Goal: Task Accomplishment & Management: Complete application form

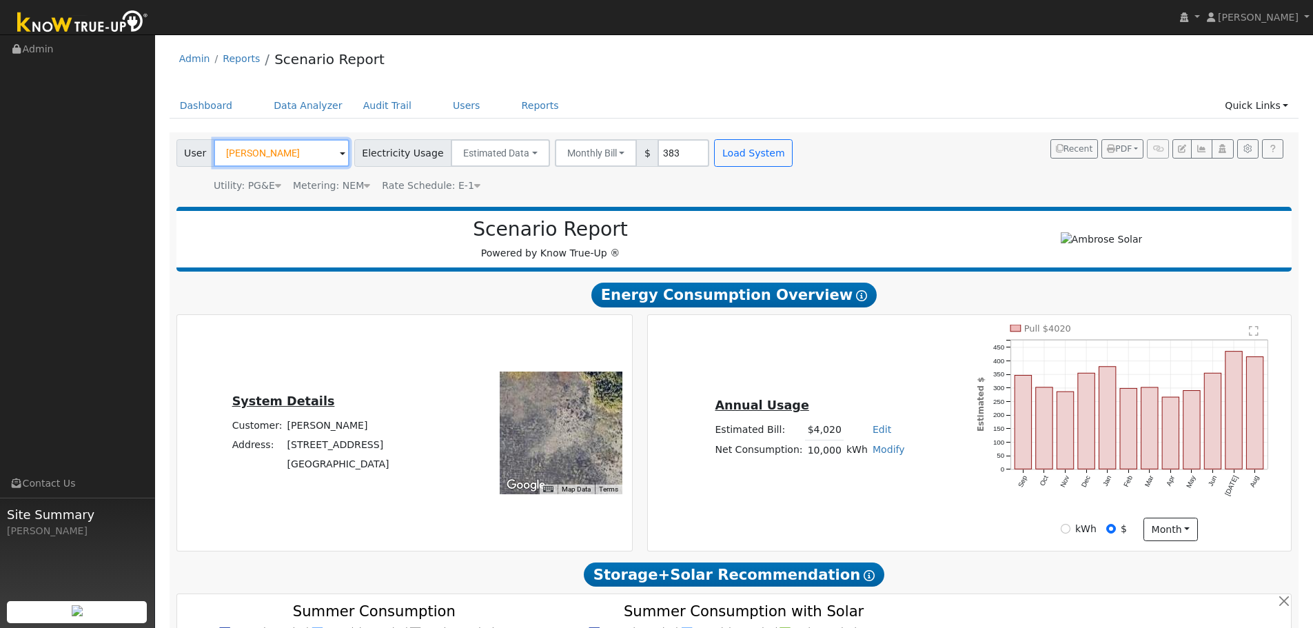
click at [261, 154] on input "[PERSON_NAME]" at bounding box center [282, 153] width 136 height 28
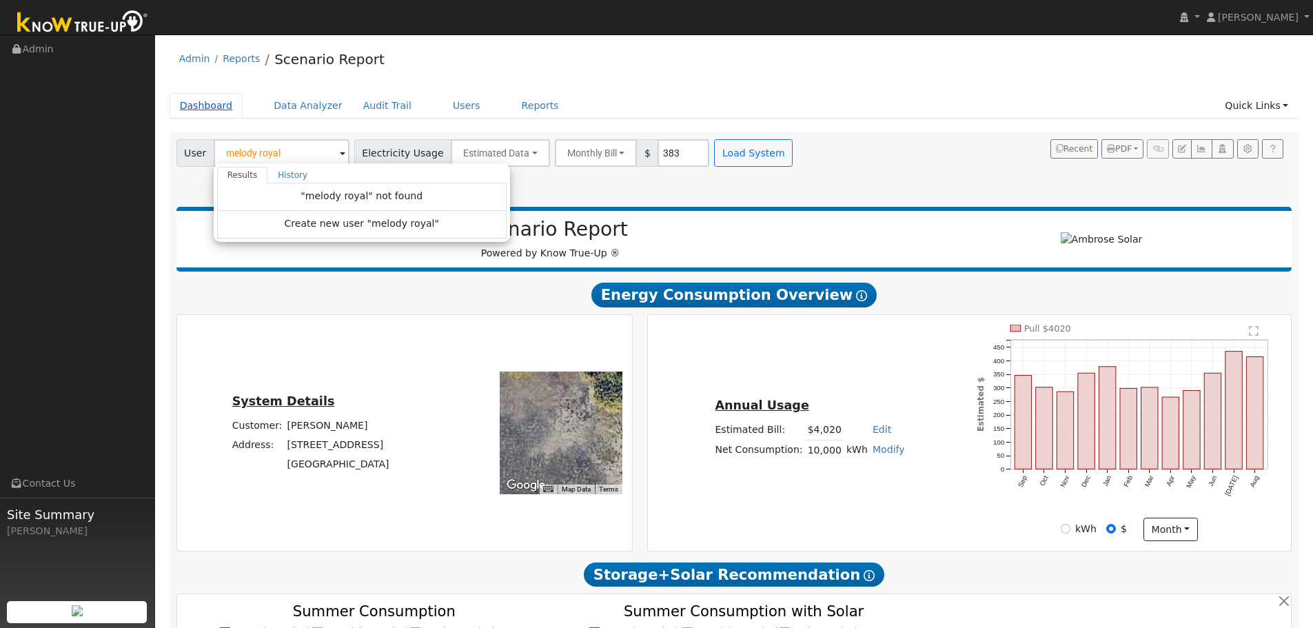
click at [222, 109] on link "Dashboard" at bounding box center [207, 106] width 74 height 26
type input "Zozimo Oropeza"
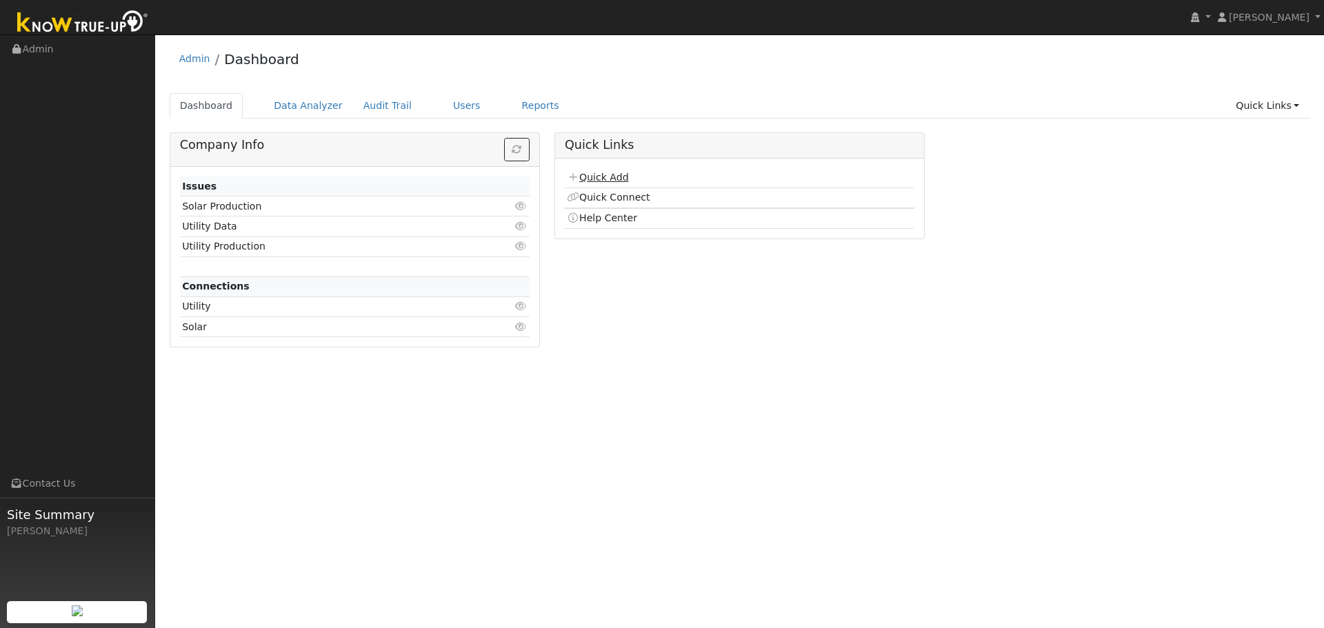
click at [610, 176] on link "Quick Add" at bounding box center [597, 177] width 61 height 11
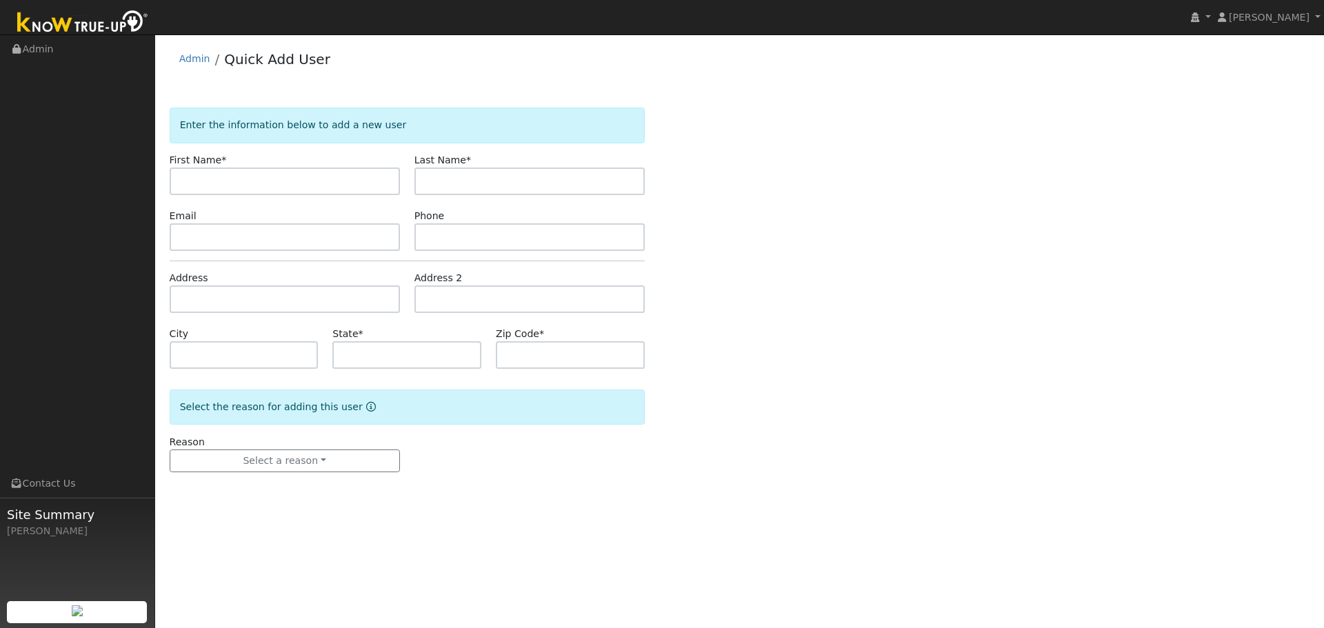
click at [274, 184] on input "text" at bounding box center [285, 182] width 230 height 28
type input "Melody"
type input "Royal"
click at [286, 238] on input "text" at bounding box center [285, 237] width 230 height 28
paste input "[EMAIL_ADDRESS][DOMAIN_NAME]"
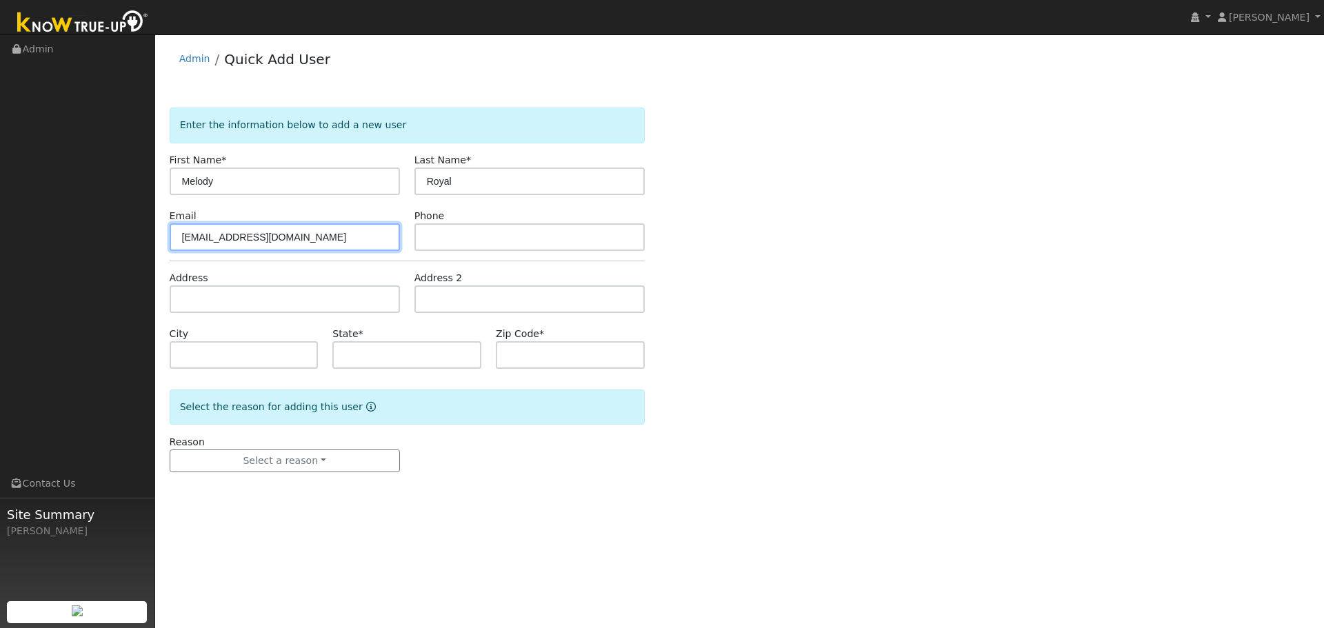
type input "[EMAIL_ADDRESS][DOMAIN_NAME]"
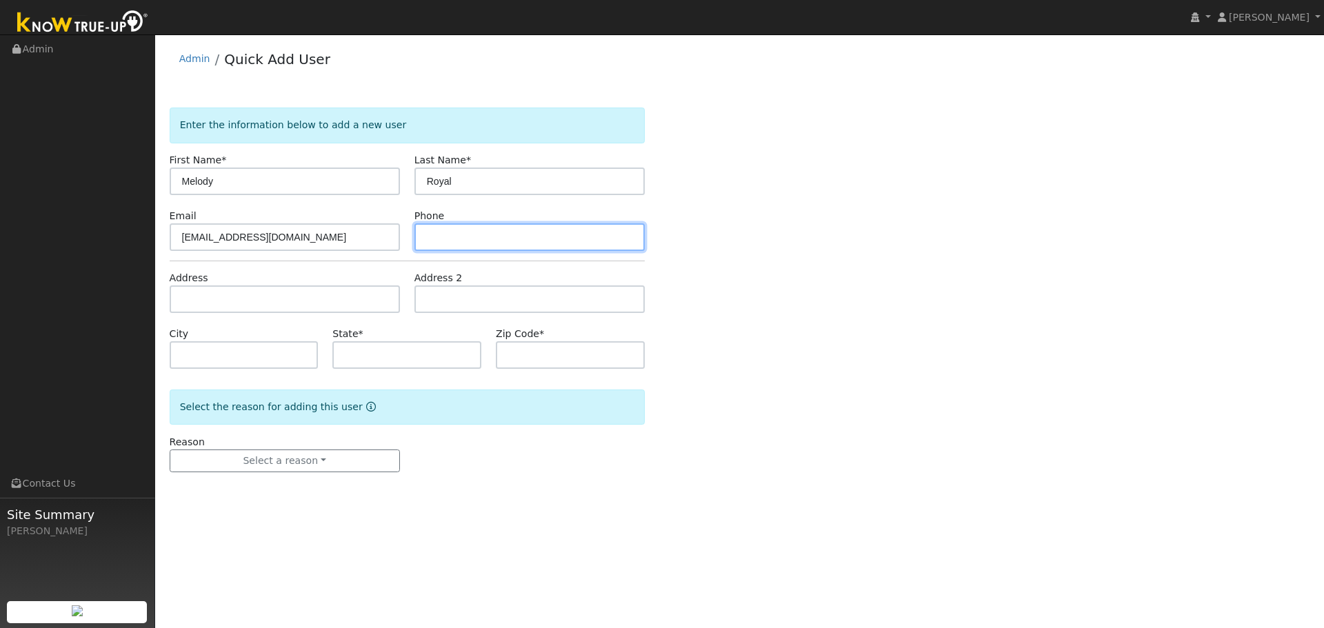
click at [465, 232] on input "text" at bounding box center [529, 237] width 230 height 28
paste input "(925) 348-1760"
type input "(925) 348-1760"
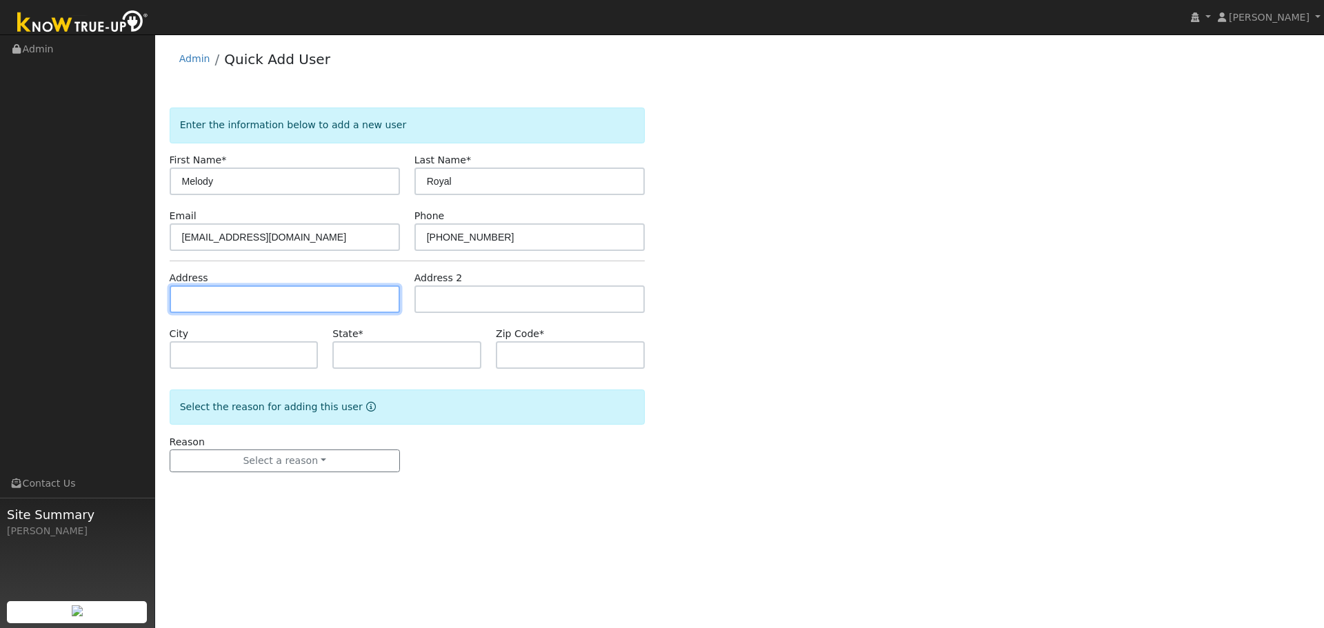
click at [240, 292] on input "text" at bounding box center [285, 299] width 230 height 28
paste input "4675 Morgan Territory Rd"
type input "4675 Morgan Territory Road"
type input "Clayton"
type input "CA"
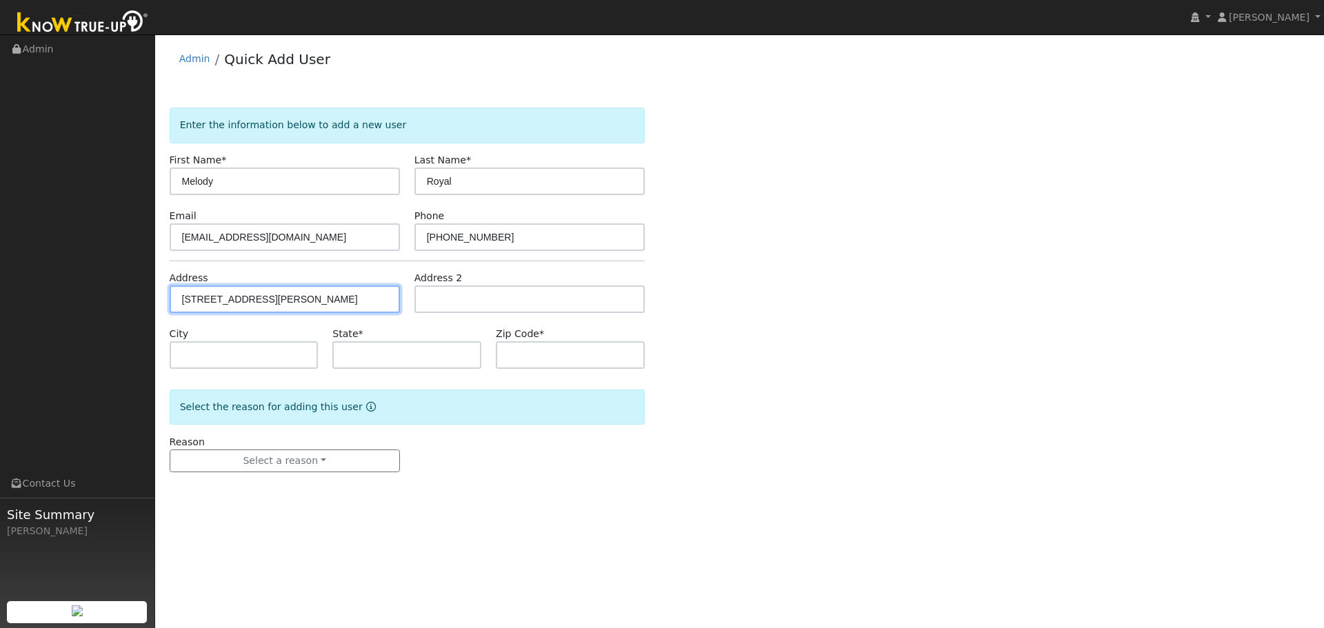
type input "94517"
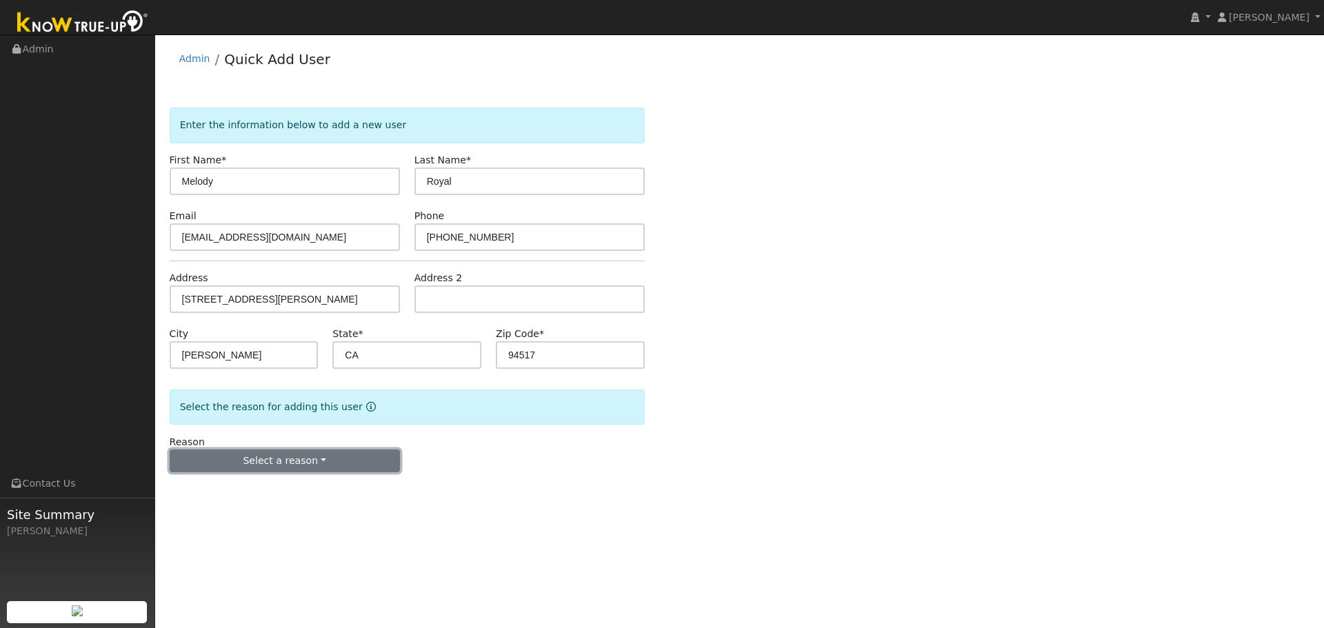
click at [241, 463] on button "Select a reason" at bounding box center [285, 460] width 230 height 23
click at [236, 485] on link "New lead" at bounding box center [246, 489] width 152 height 19
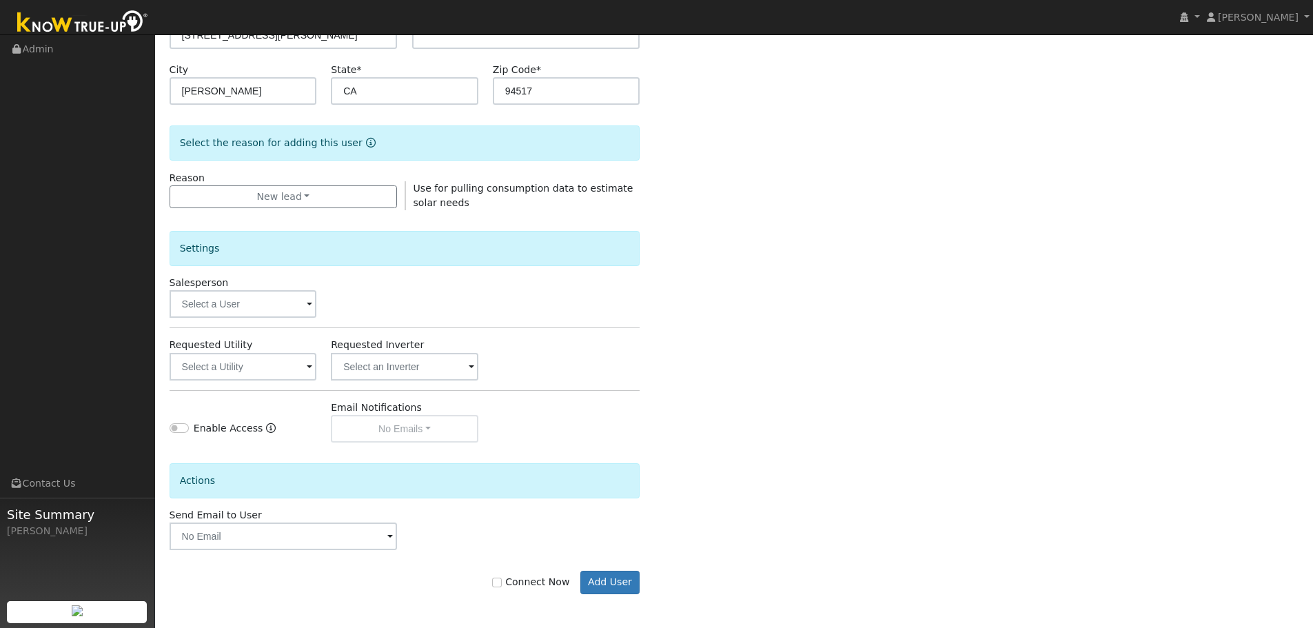
scroll to position [265, 0]
click at [223, 302] on input "text" at bounding box center [244, 304] width 148 height 28
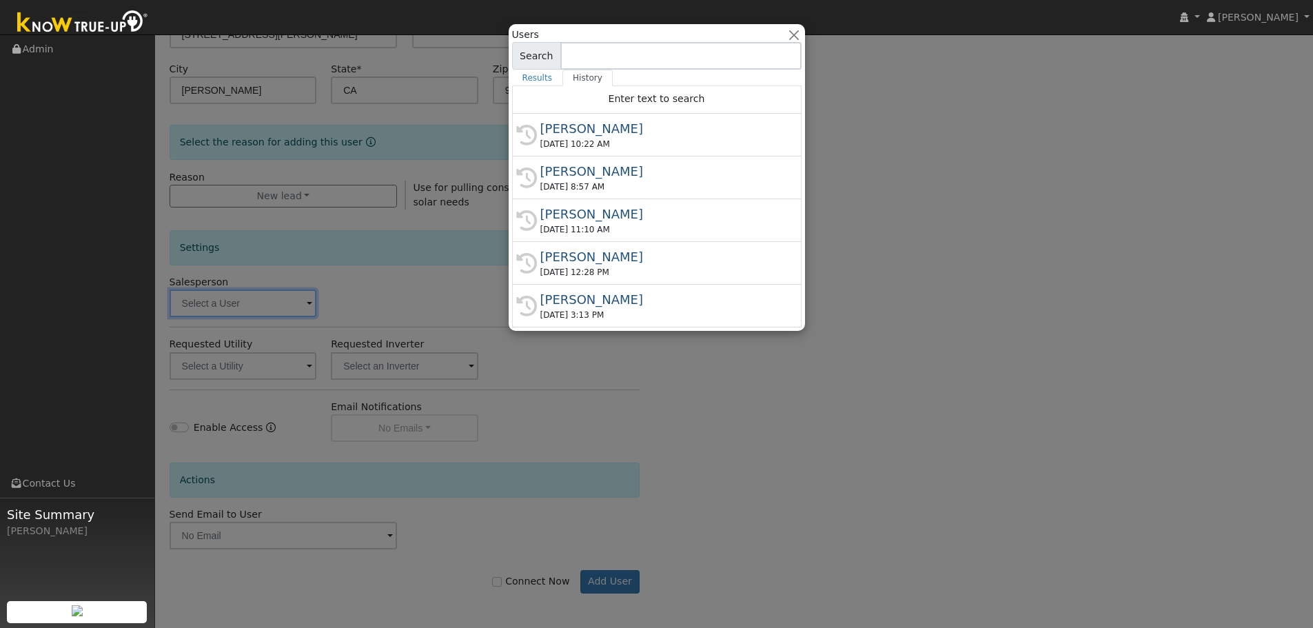
click at [591, 56] on input at bounding box center [680, 56] width 241 height 28
click at [616, 220] on div "Jon Landsman" at bounding box center [662, 214] width 245 height 19
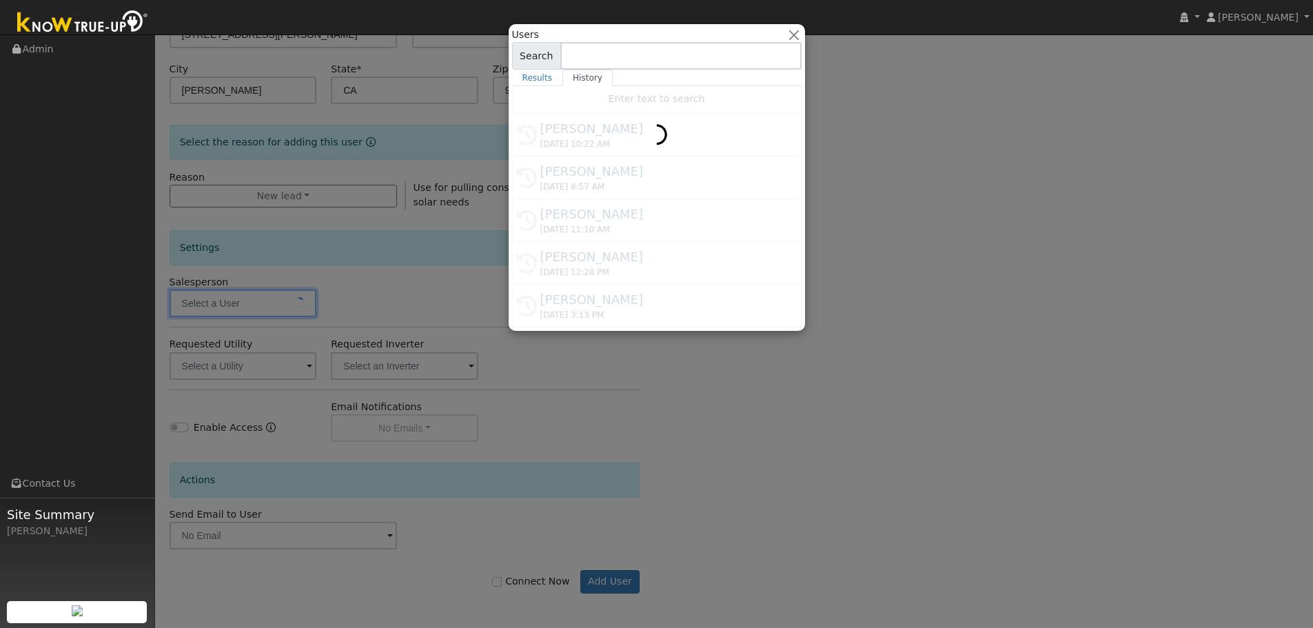
type input "Jon Landsman"
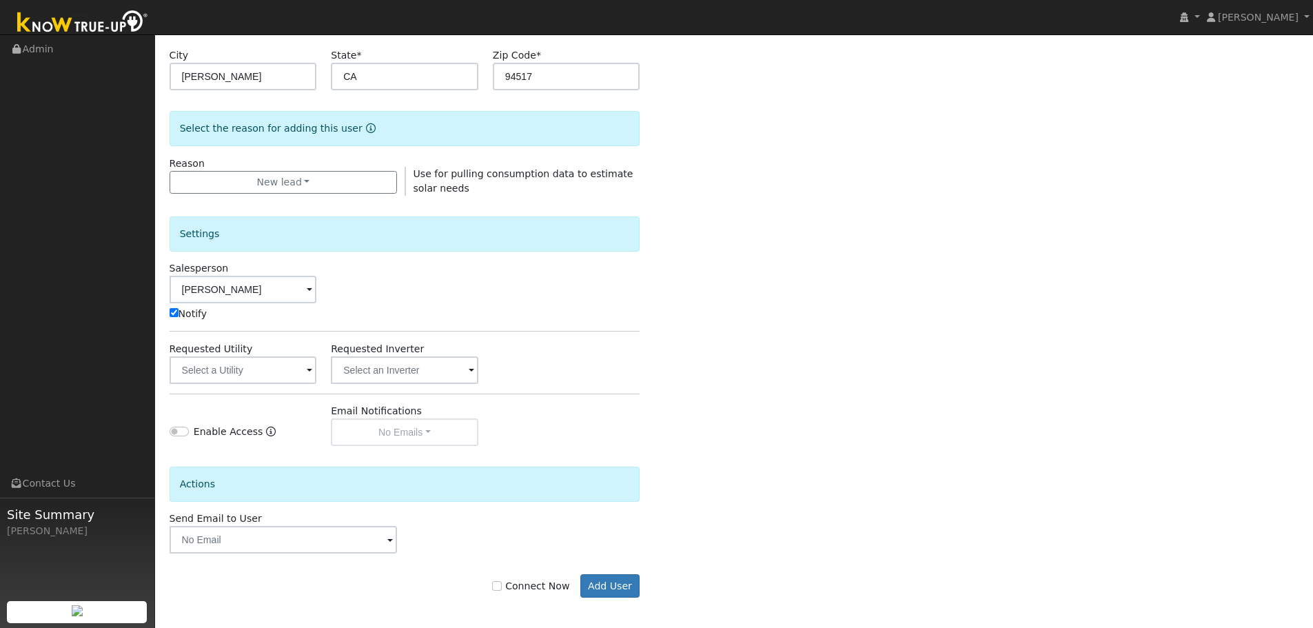
scroll to position [283, 0]
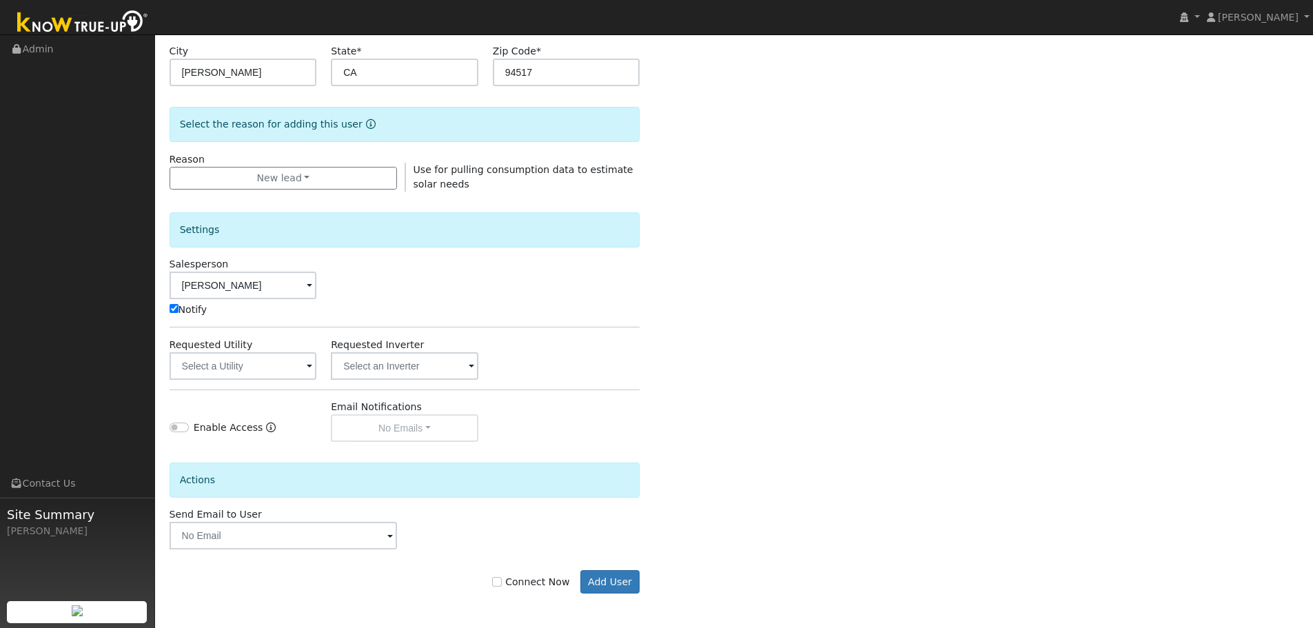
click at [525, 588] on label "Connect Now" at bounding box center [530, 582] width 77 height 14
click at [502, 587] on input "Connect Now" at bounding box center [497, 582] width 10 height 10
checkbox input "true"
click at [602, 577] on button "Add User" at bounding box center [610, 581] width 60 height 23
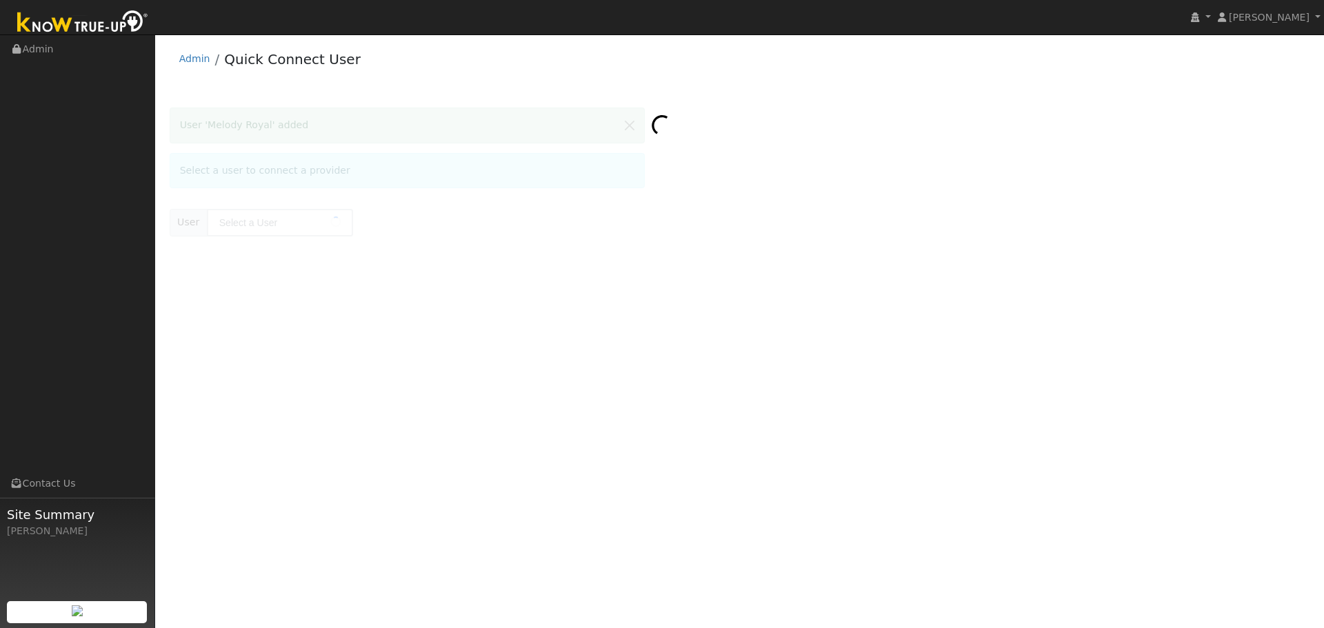
type input "Melody Royal"
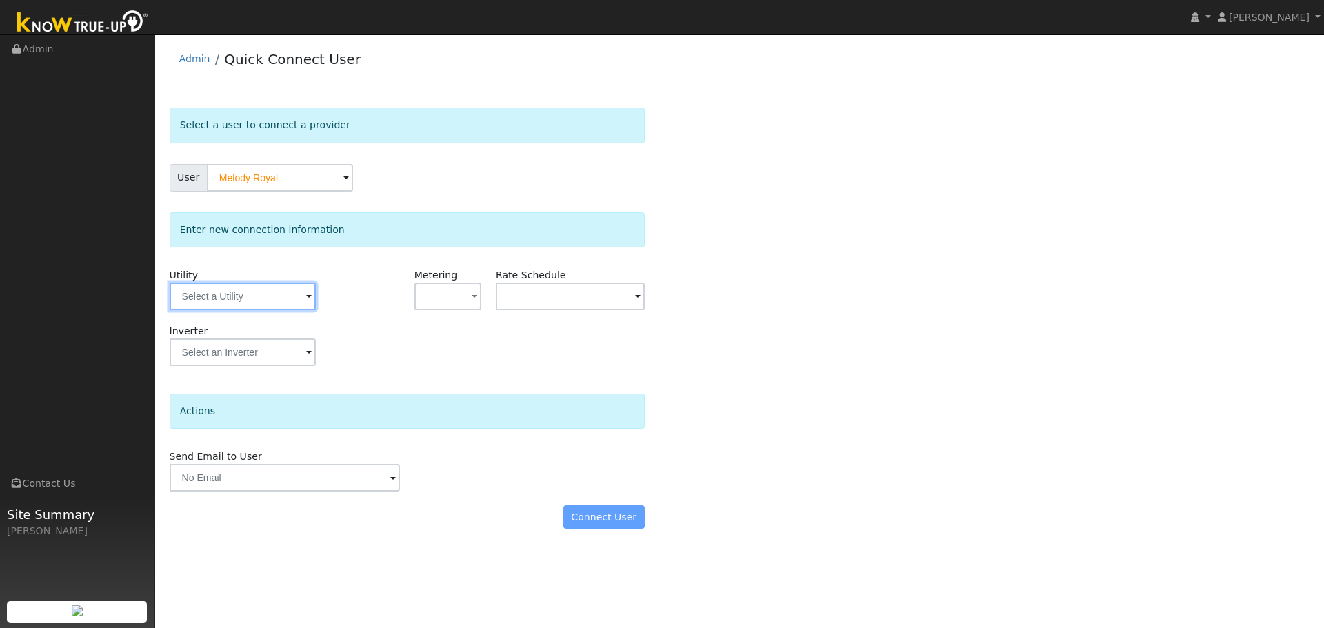
click at [247, 296] on input "text" at bounding box center [243, 297] width 146 height 28
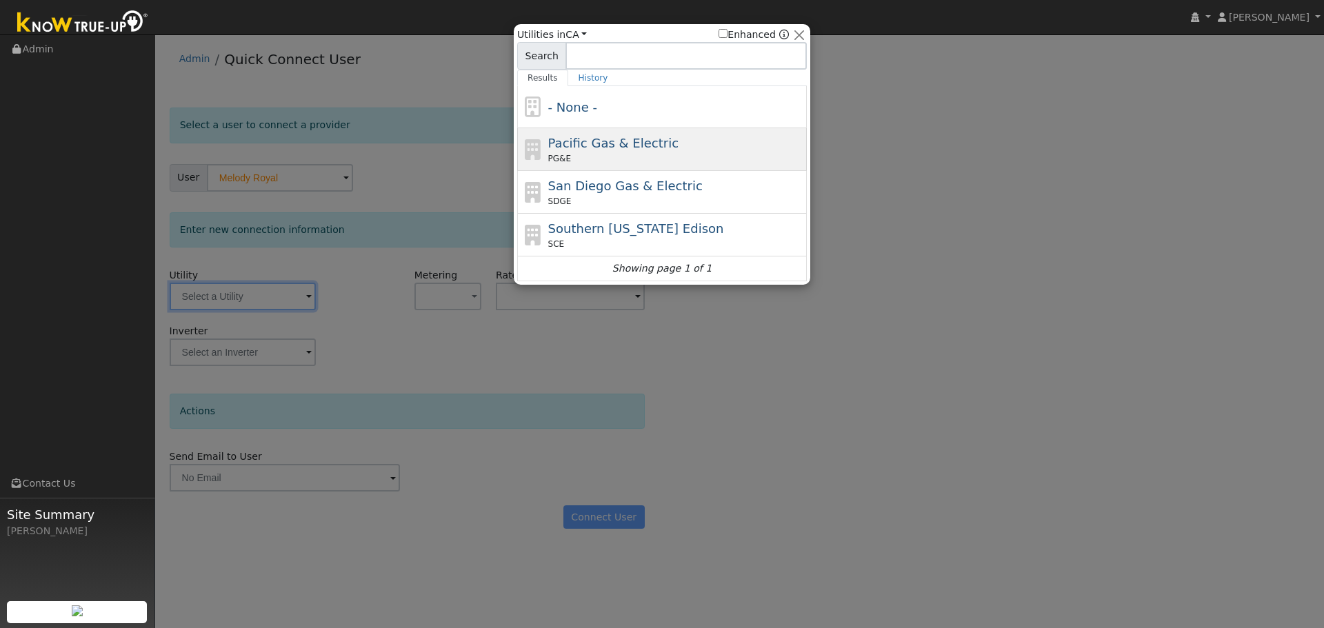
click at [667, 142] on div "Pacific Gas & Electric PG&E" at bounding box center [676, 149] width 256 height 31
type input "PG&E"
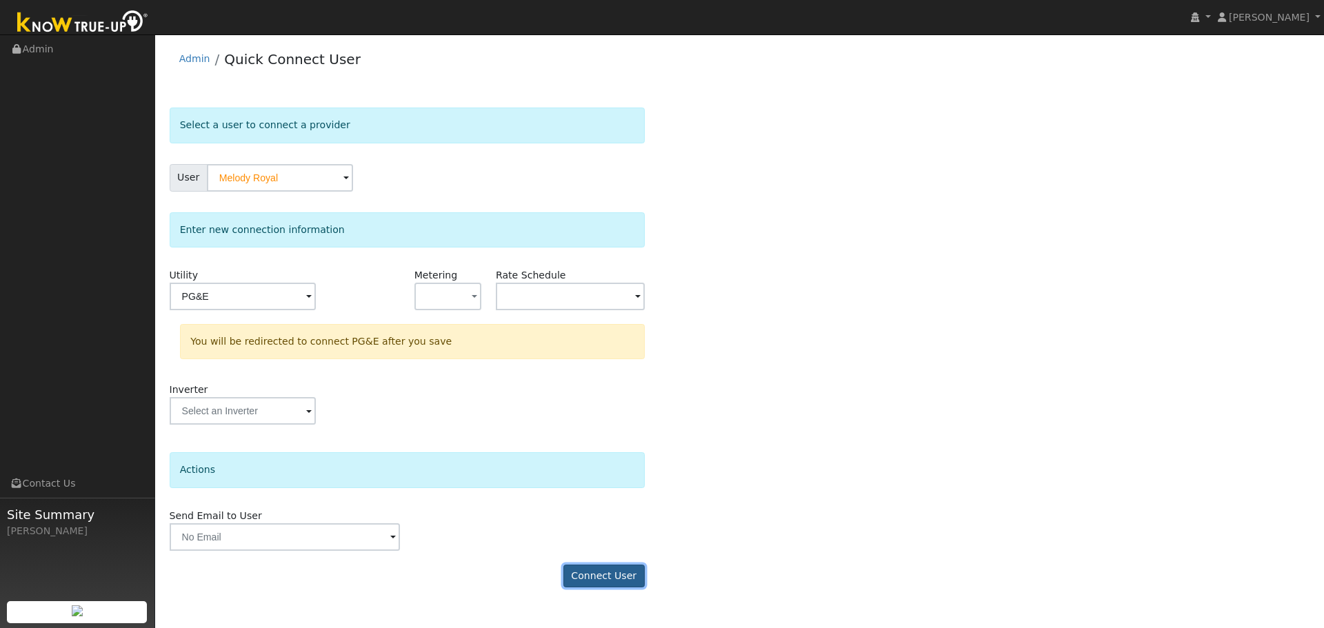
click at [610, 575] on button "Connect User" at bounding box center [603, 576] width 81 height 23
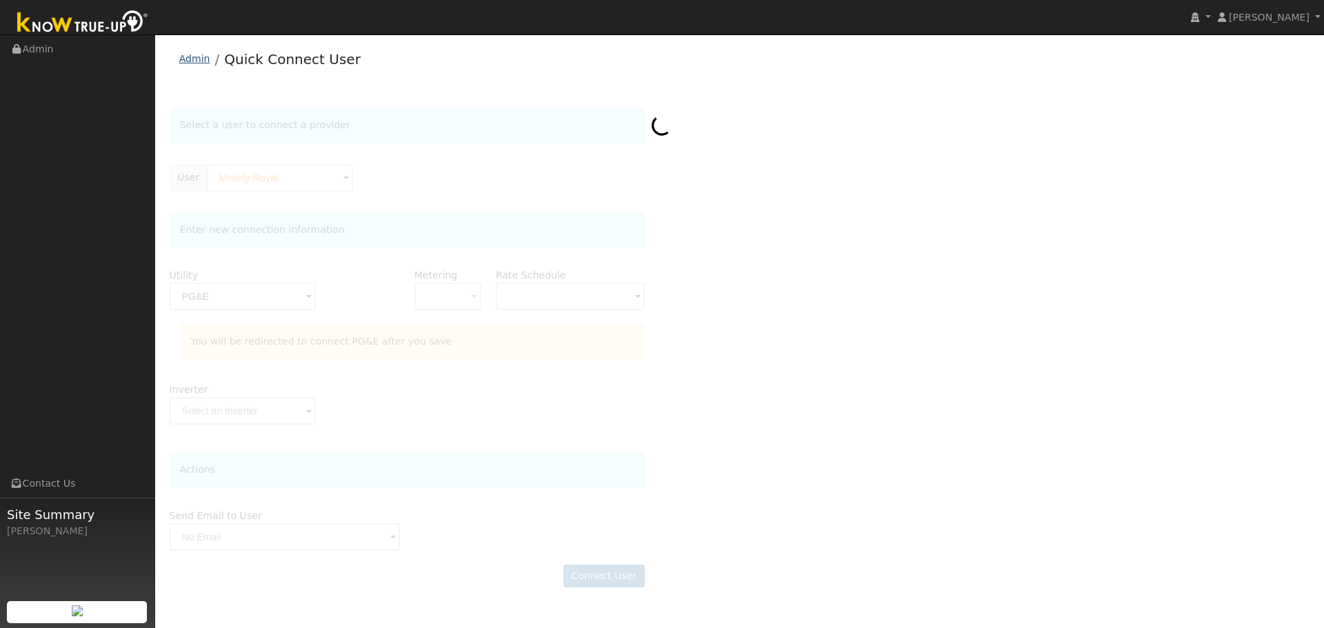
click at [192, 62] on link "Admin" at bounding box center [194, 58] width 31 height 11
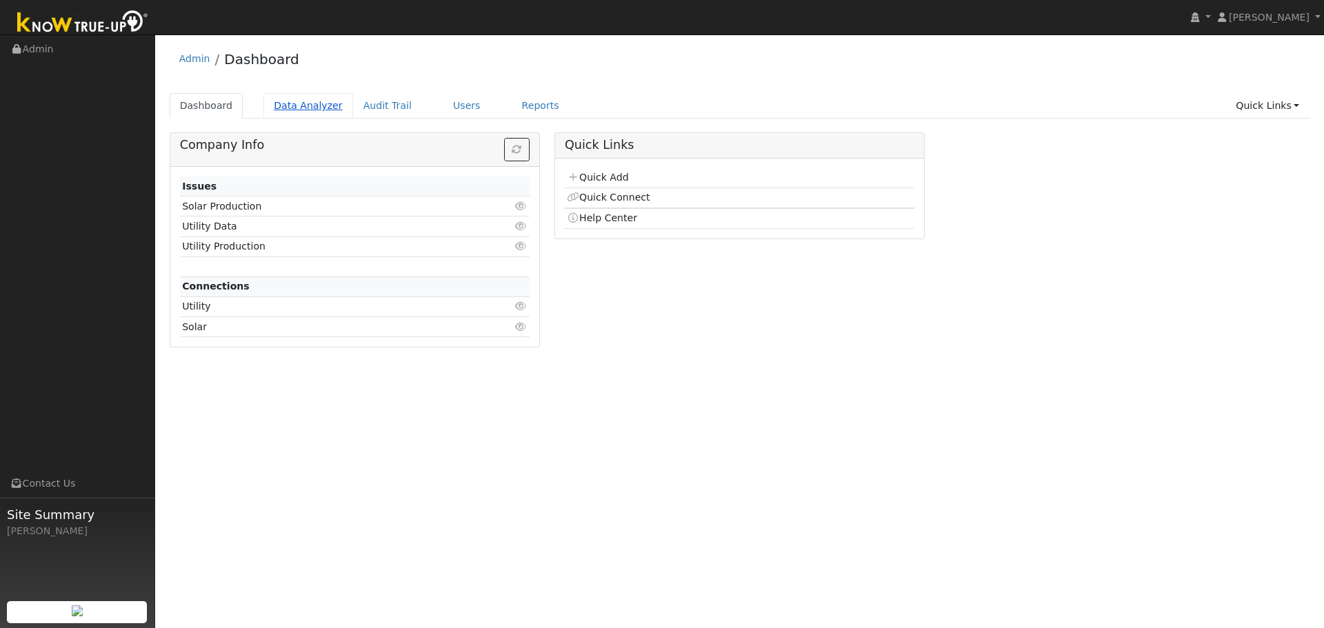
click at [304, 107] on link "Data Analyzer" at bounding box center [308, 106] width 90 height 26
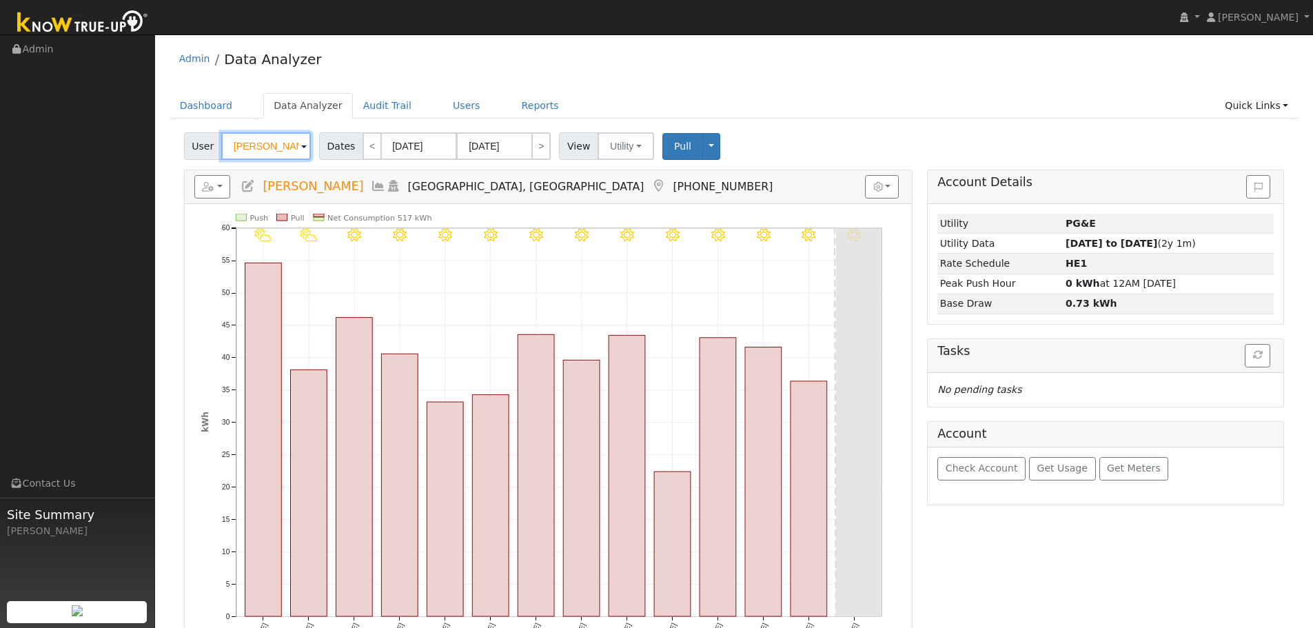
click at [272, 151] on input "[PERSON_NAME]" at bounding box center [266, 146] width 90 height 28
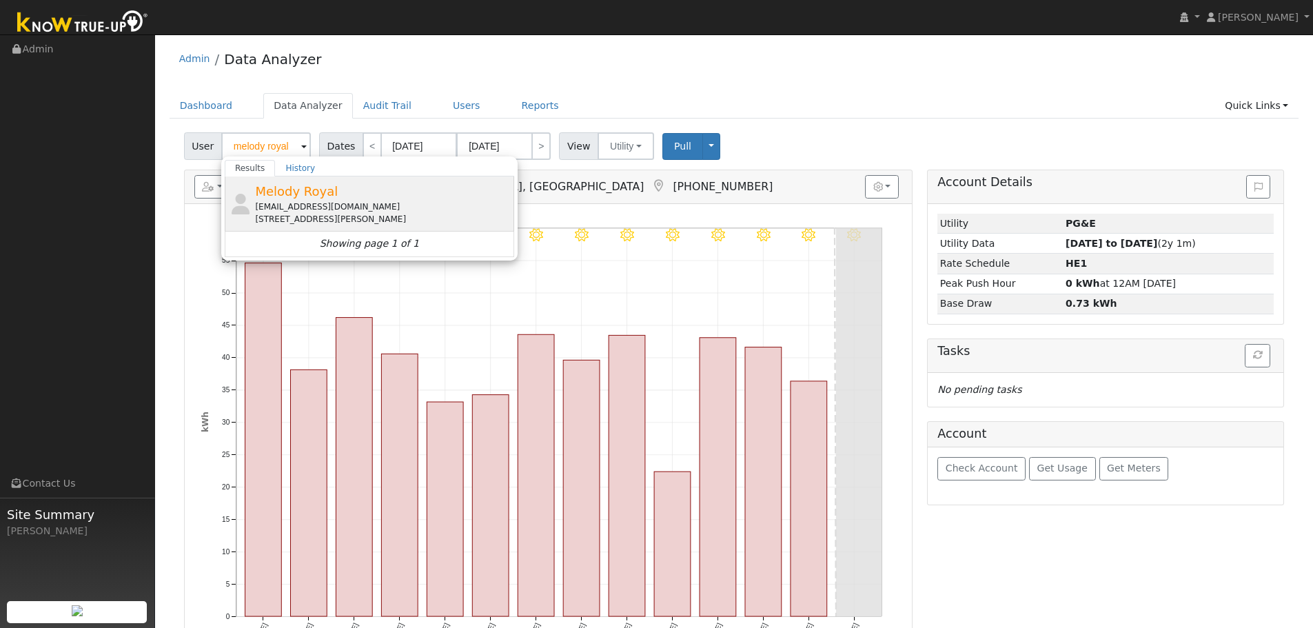
click at [296, 197] on span "Melody Royal" at bounding box center [296, 191] width 83 height 14
type input "Melody Royal"
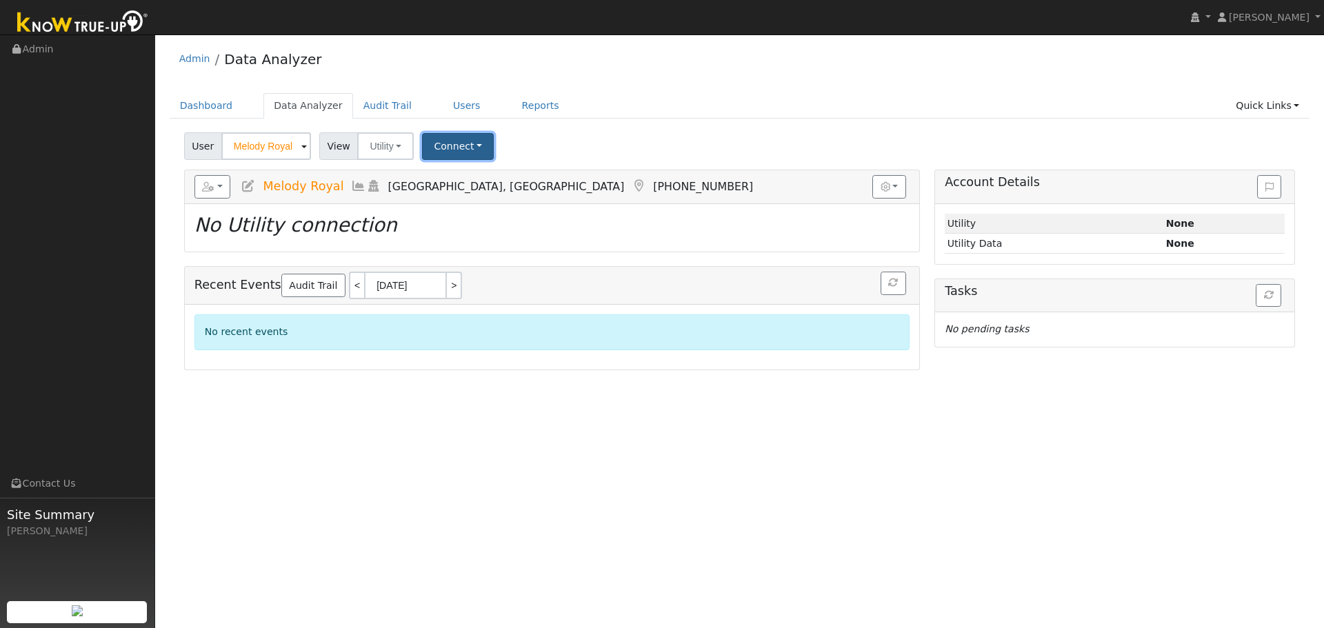
click at [443, 148] on button "Connect" at bounding box center [458, 146] width 72 height 27
click at [455, 180] on link "Select a Provider" at bounding box center [477, 176] width 108 height 19
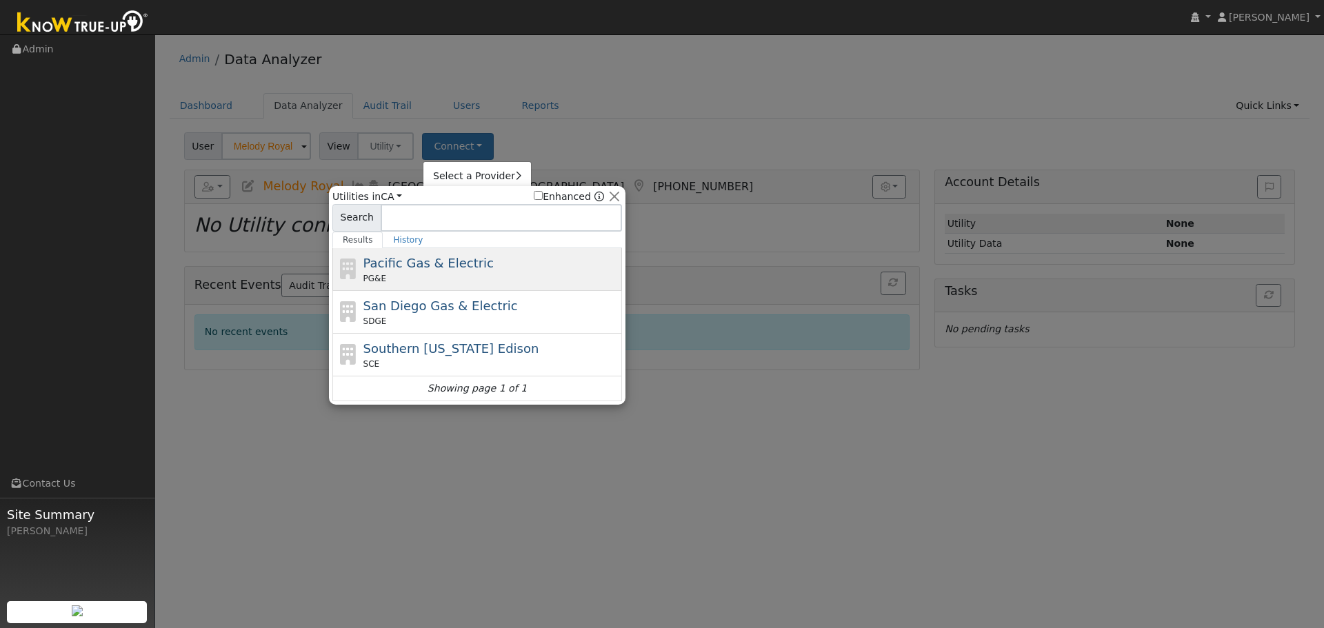
click at [453, 274] on div "PG&E" at bounding box center [491, 278] width 256 height 12
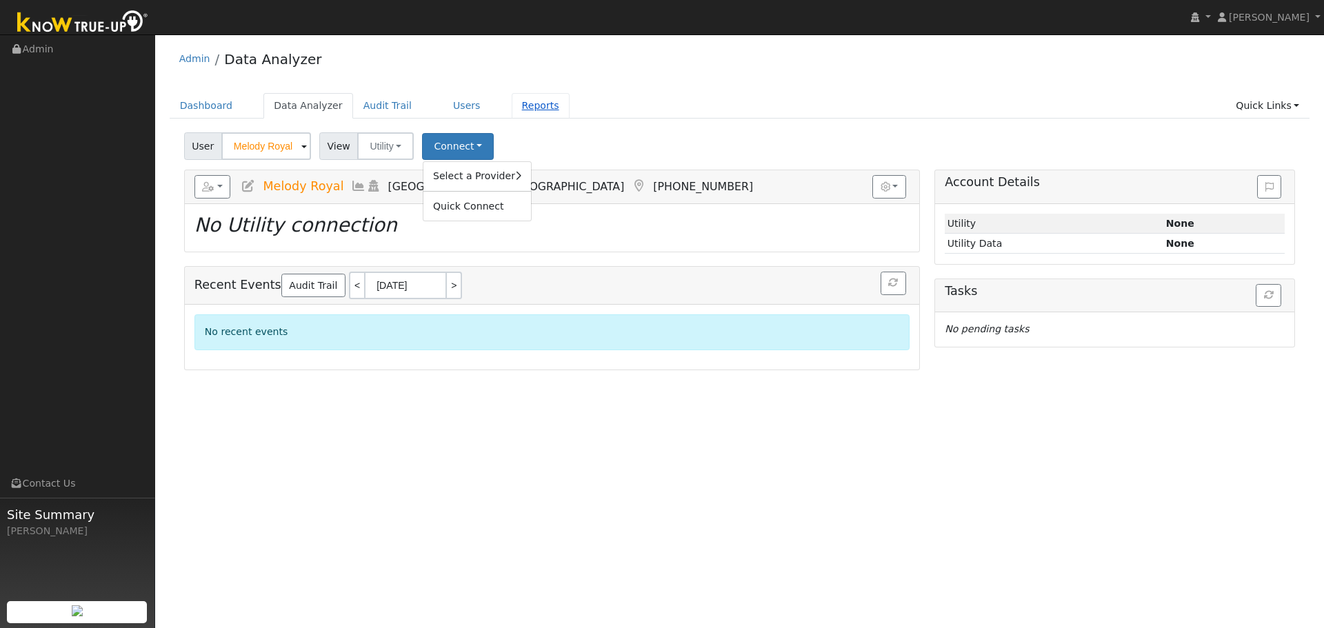
click at [512, 112] on link "Reports" at bounding box center [540, 106] width 58 height 26
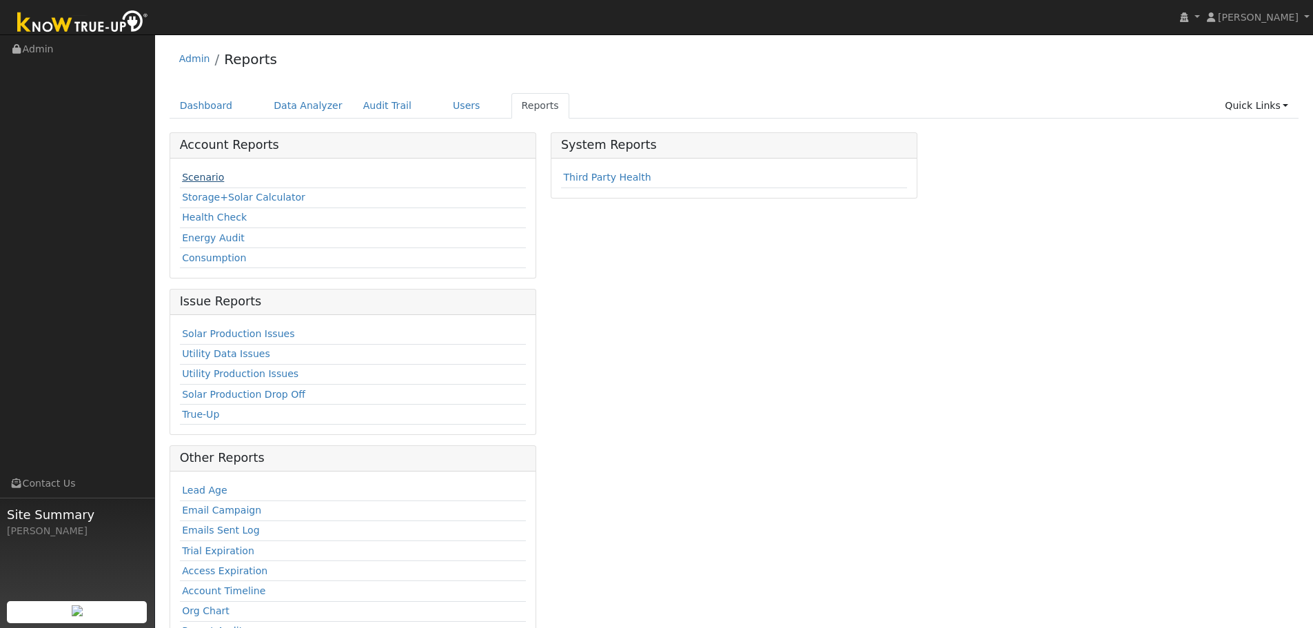
click at [199, 176] on link "Scenario" at bounding box center [203, 177] width 42 height 11
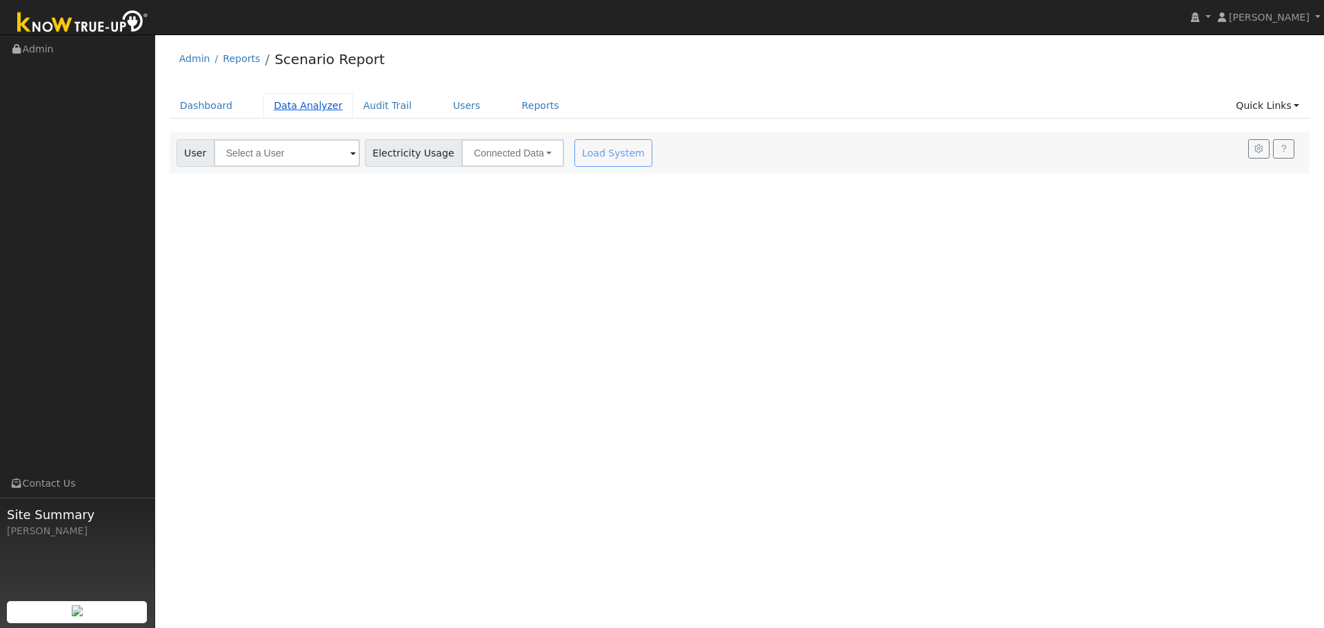
click at [292, 110] on link "Data Analyzer" at bounding box center [308, 106] width 90 height 26
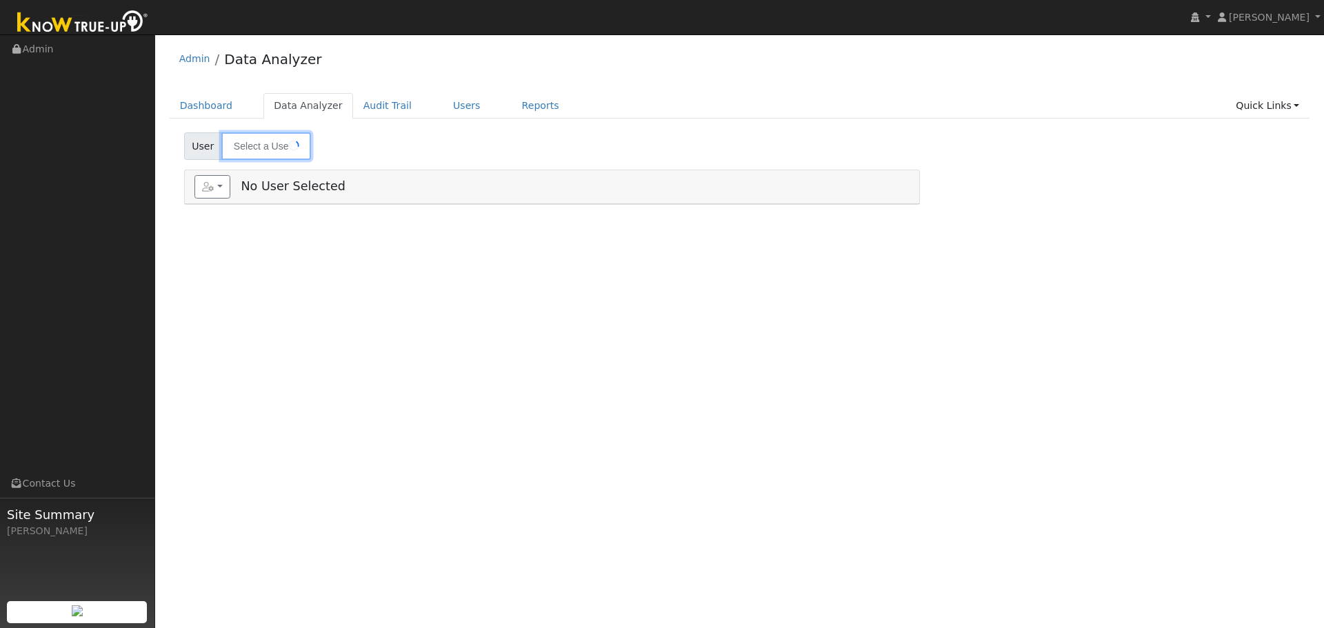
type input "Melody Royal"
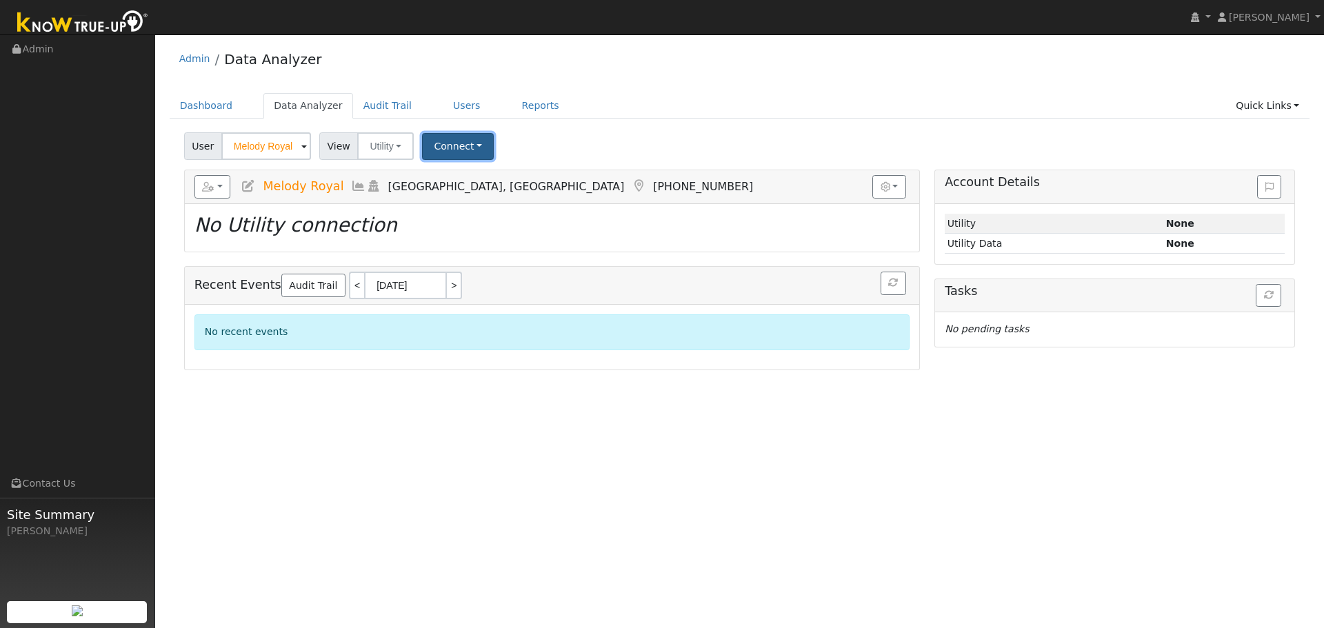
click at [449, 143] on button "Connect" at bounding box center [458, 146] width 72 height 27
click at [453, 168] on link "Select a Provider" at bounding box center [477, 176] width 108 height 19
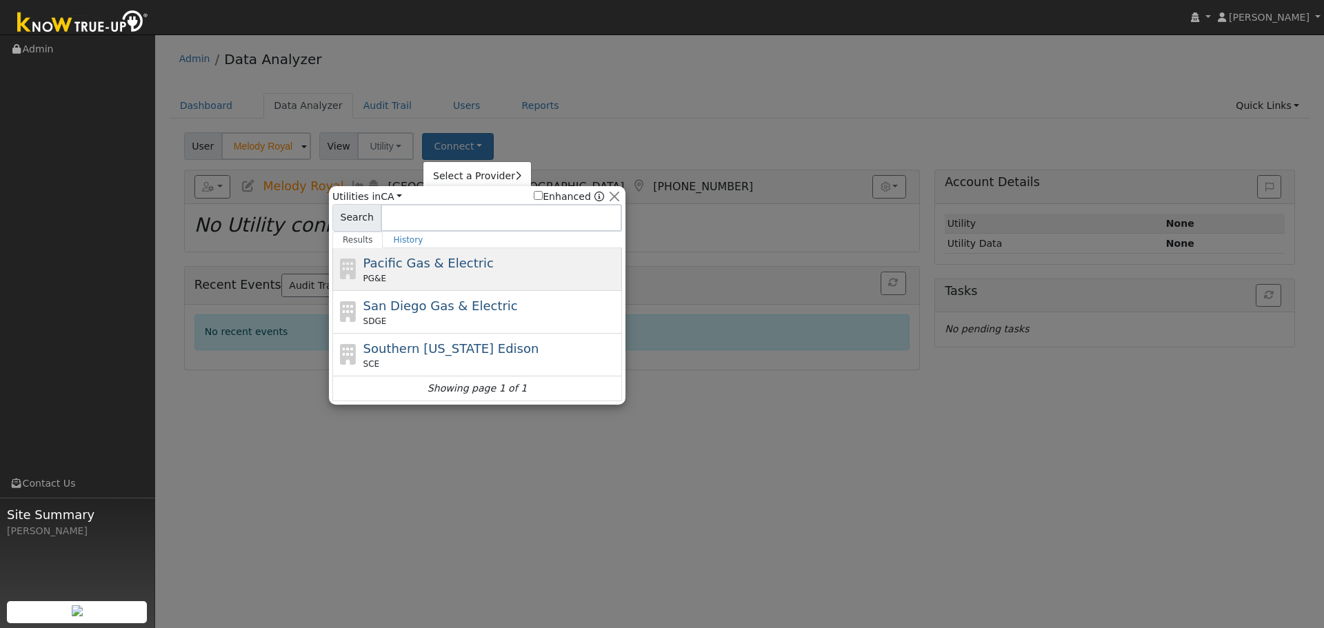
click at [416, 263] on span "Pacific Gas & Electric" at bounding box center [428, 263] width 130 height 14
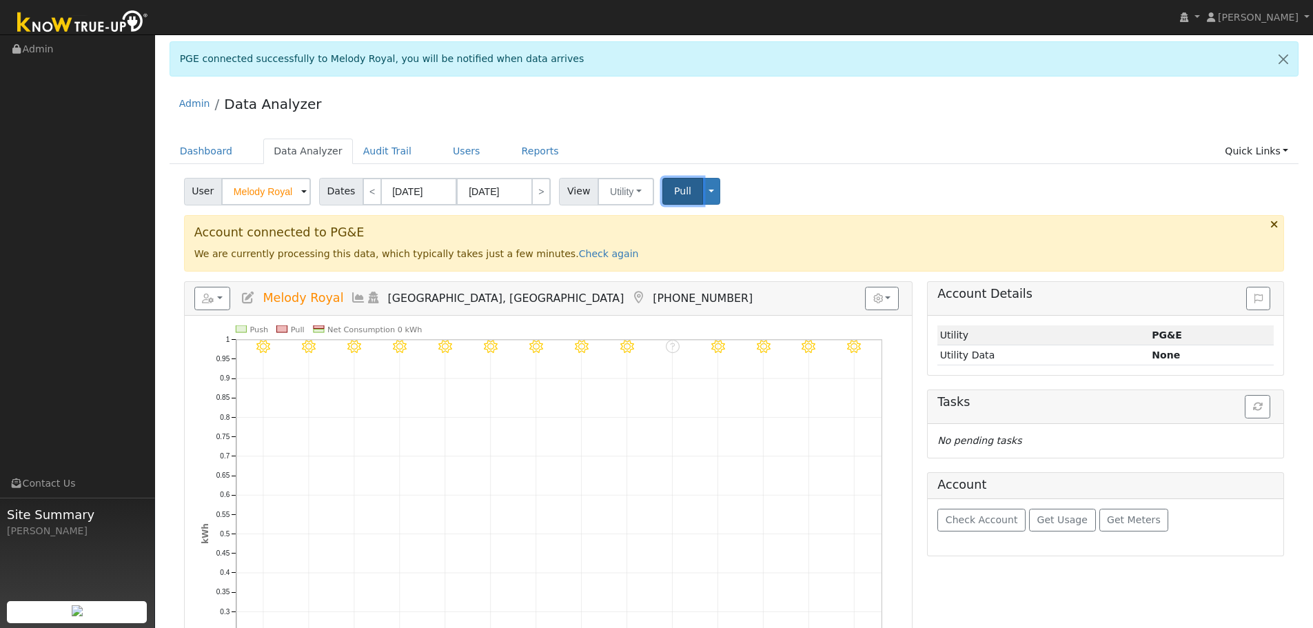
click at [674, 190] on span "Pull" at bounding box center [682, 190] width 17 height 11
click at [677, 196] on span "Pull" at bounding box center [682, 190] width 17 height 11
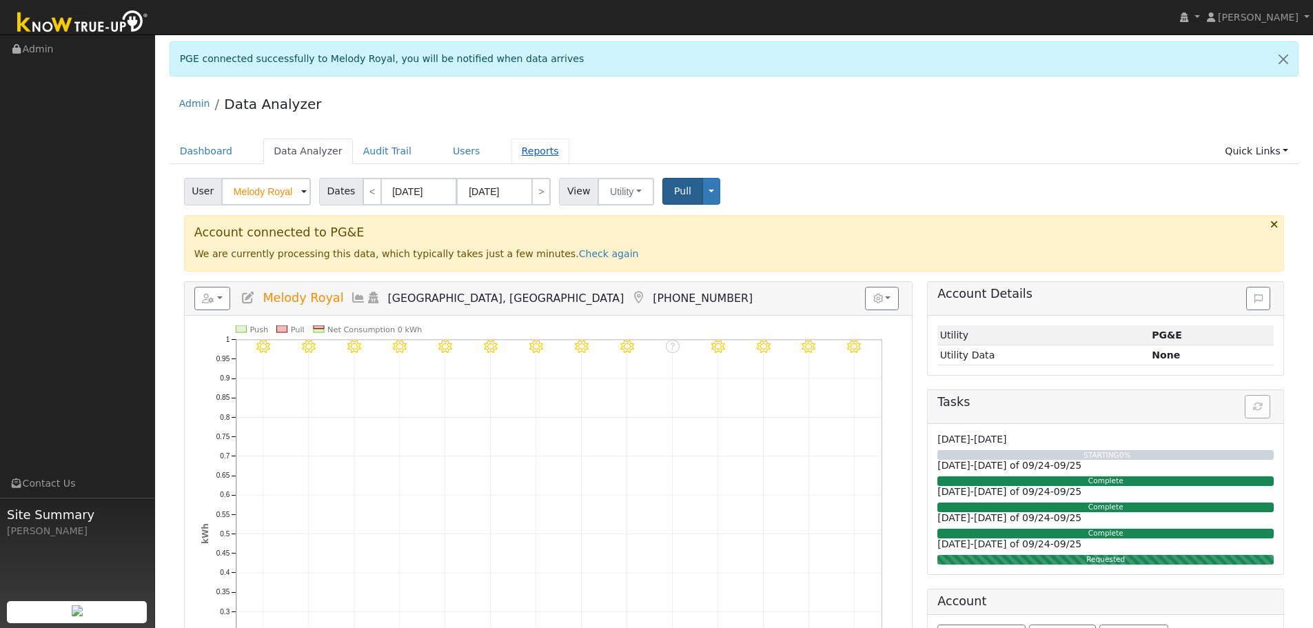
click at [511, 150] on link "Reports" at bounding box center [540, 152] width 58 height 26
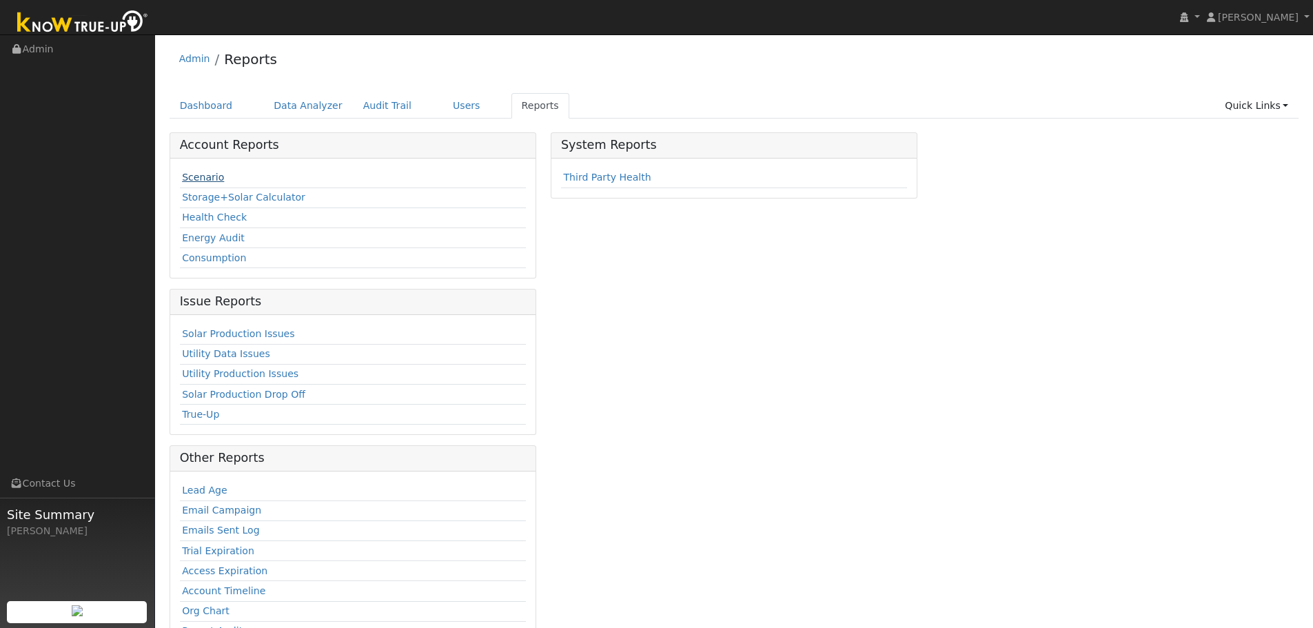
click at [190, 176] on link "Scenario" at bounding box center [203, 177] width 42 height 11
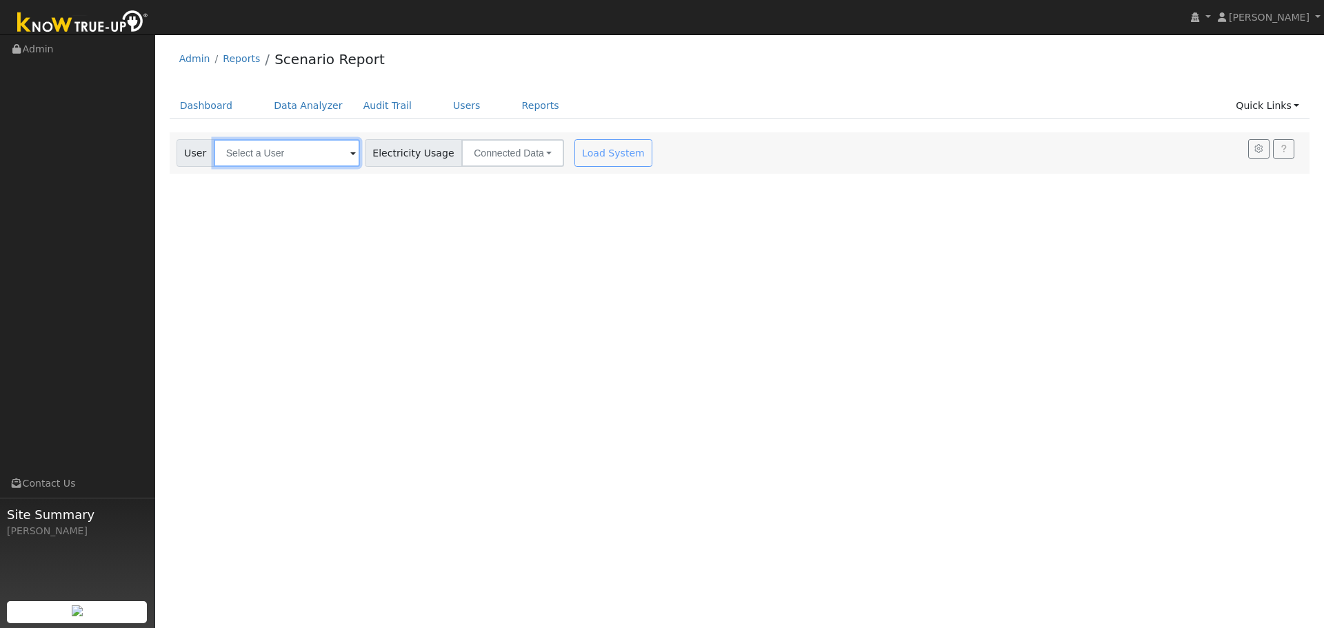
click at [265, 159] on input "text" at bounding box center [287, 153] width 146 height 28
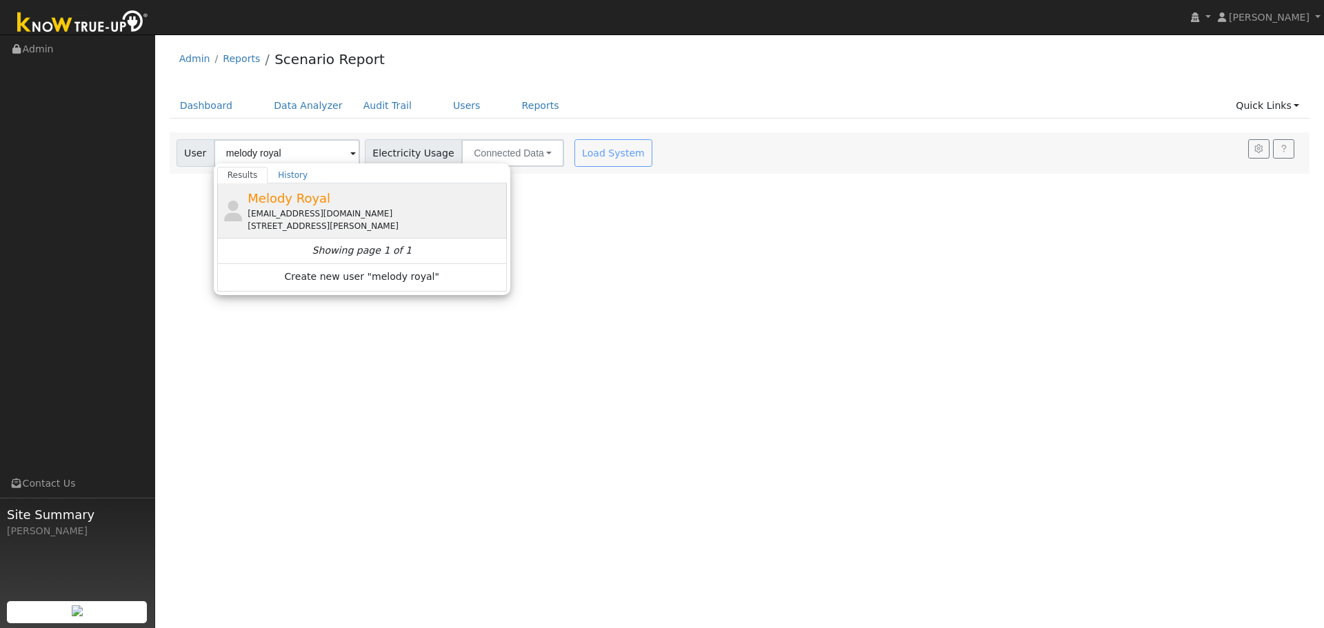
click at [277, 198] on span "Melody Royal" at bounding box center [288, 198] width 83 height 14
type input "Melody Royal"
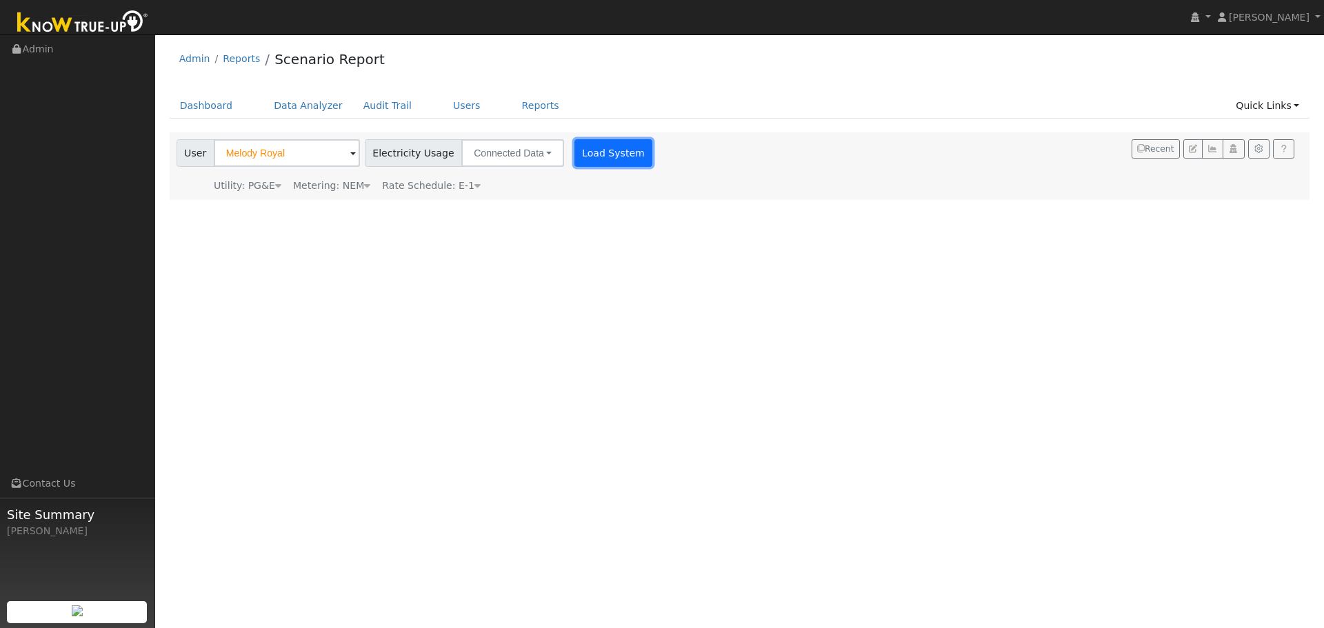
click at [584, 161] on button "Load System" at bounding box center [613, 153] width 79 height 28
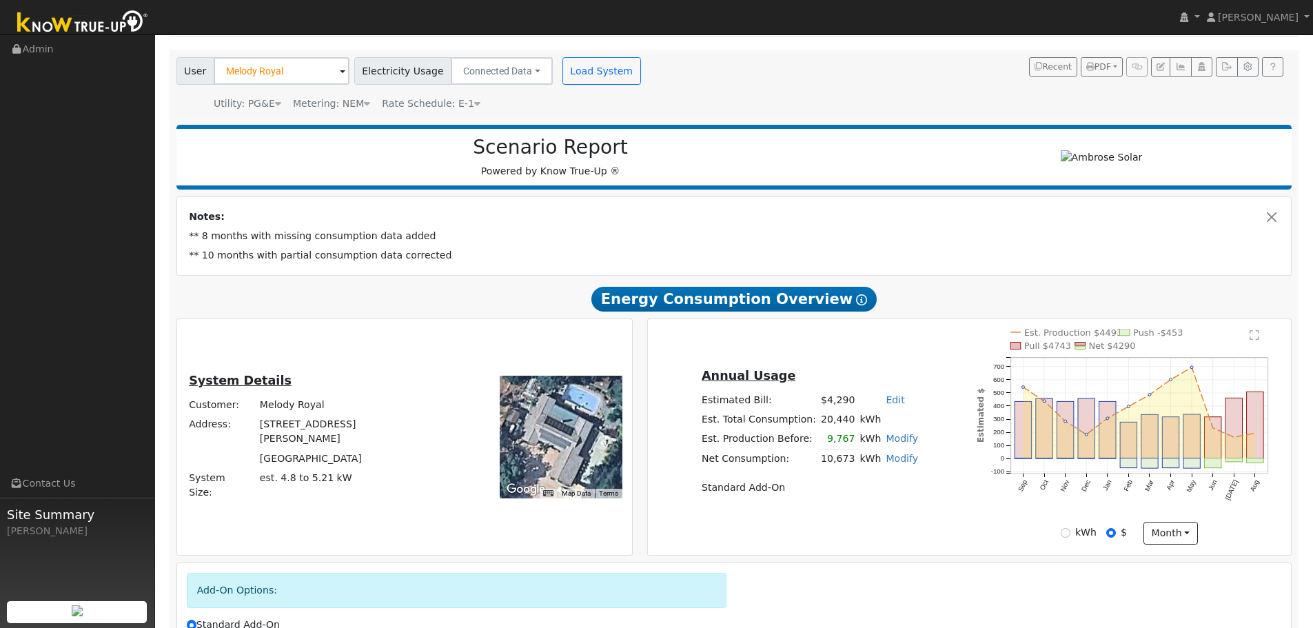
scroll to position [247, 0]
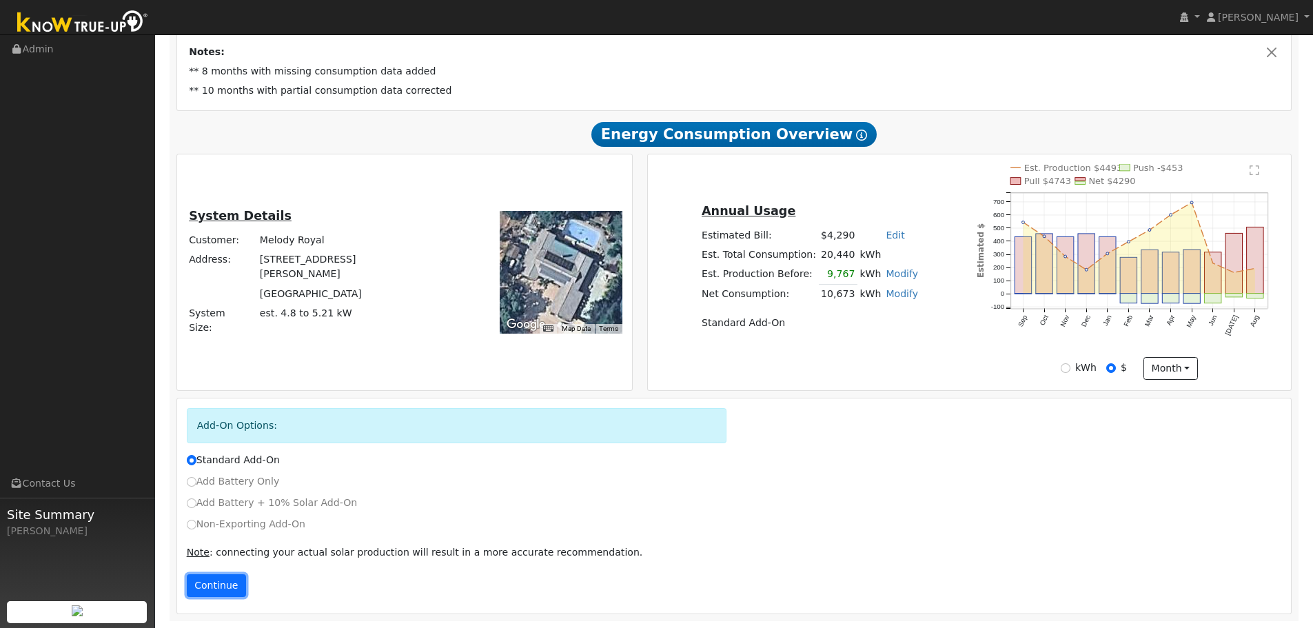
click at [217, 582] on button "Continue" at bounding box center [216, 585] width 59 height 23
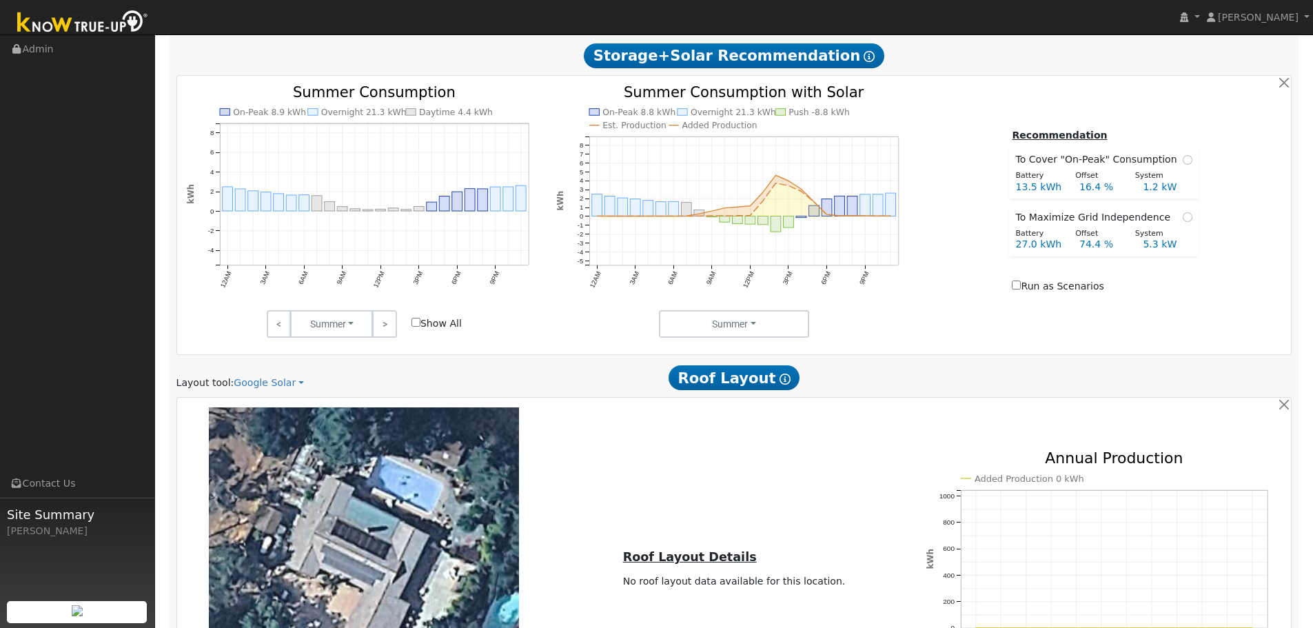
scroll to position [764, 0]
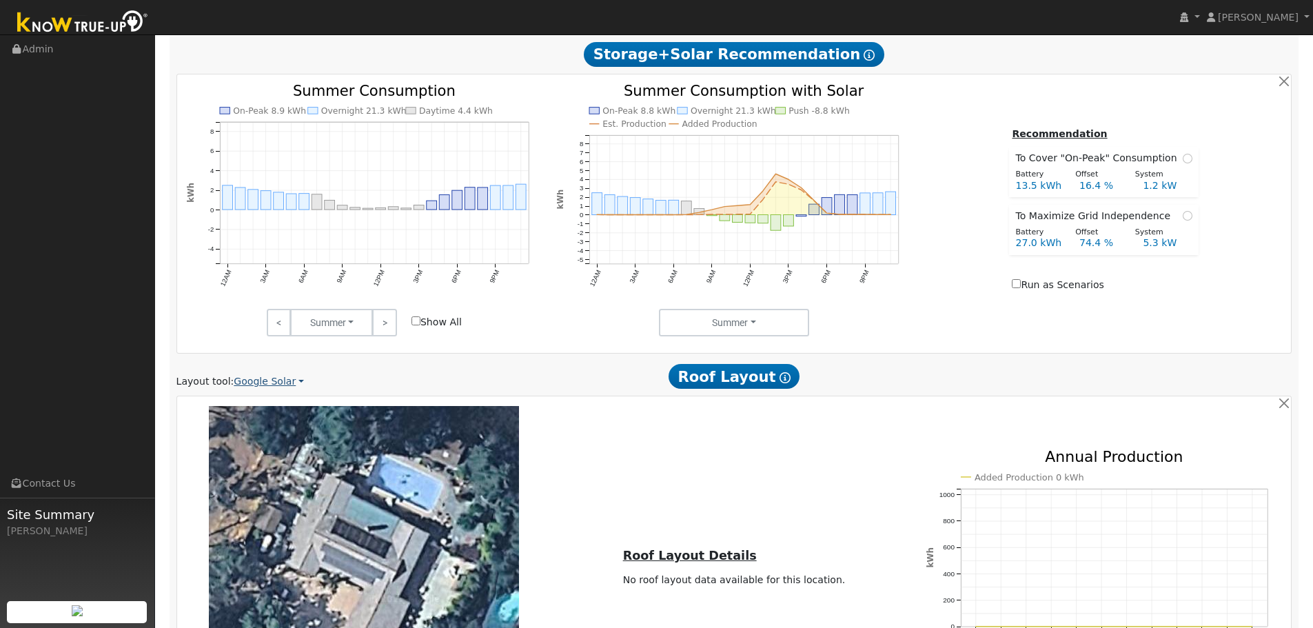
click at [264, 385] on link "Google Solar" at bounding box center [269, 381] width 70 height 14
click at [265, 446] on link "Aurora" at bounding box center [278, 445] width 96 height 19
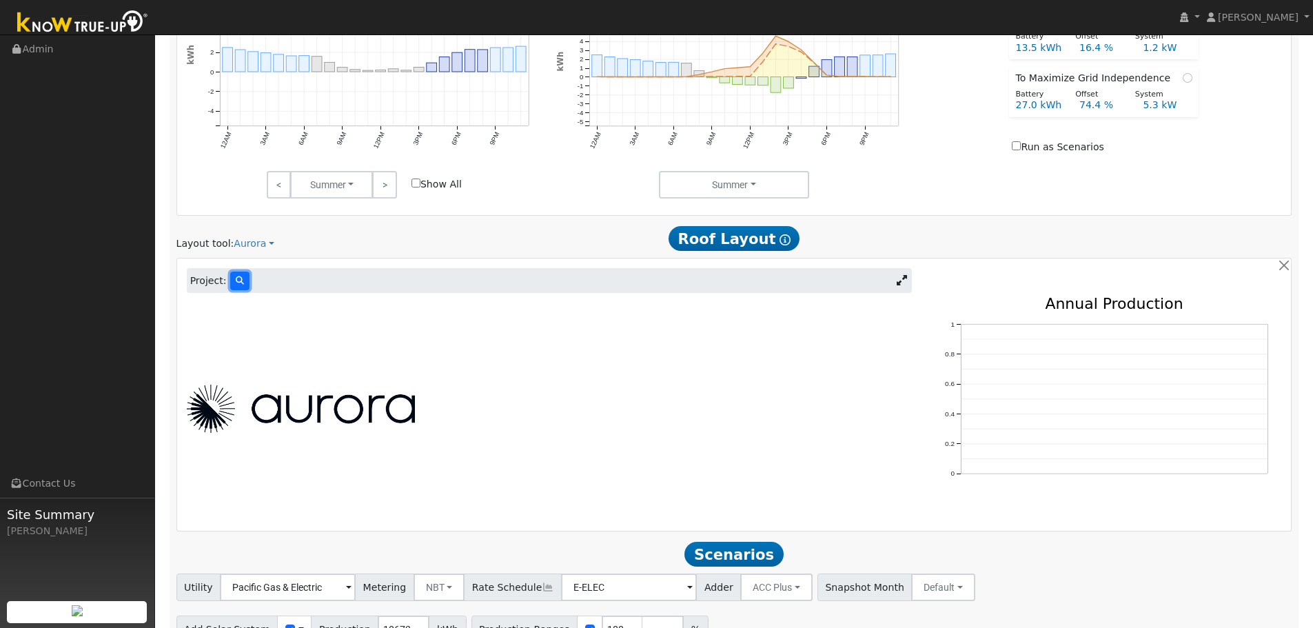
click at [236, 281] on icon at bounding box center [240, 280] width 8 height 8
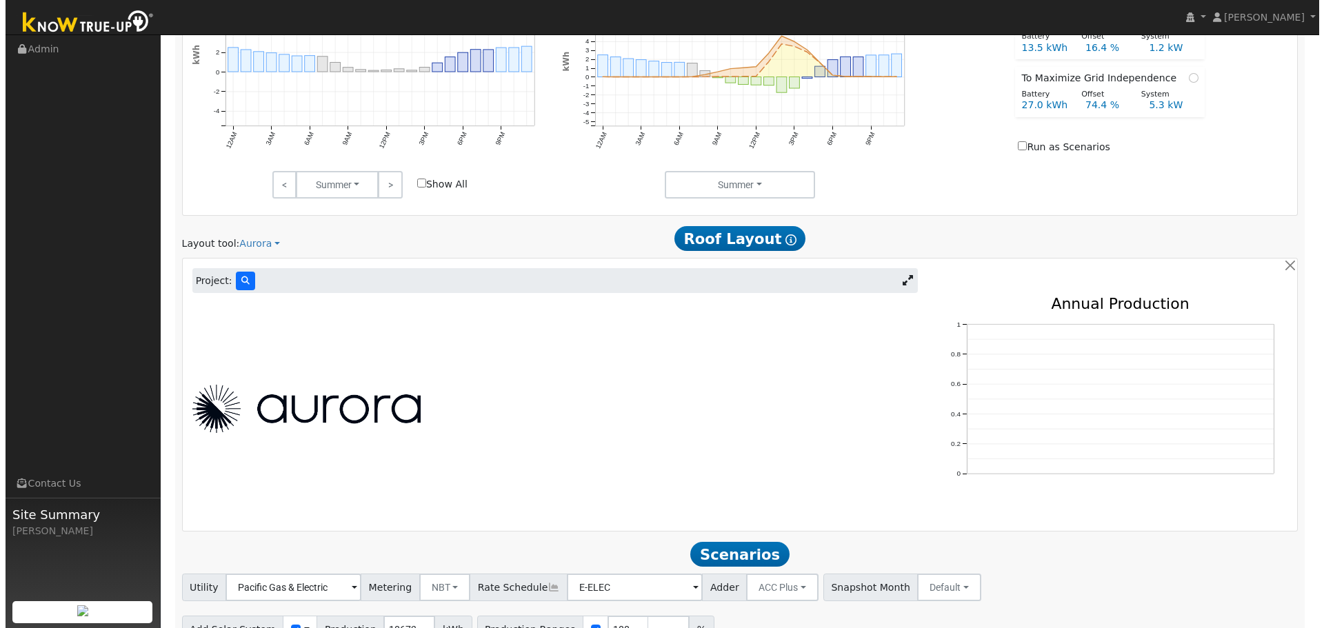
scroll to position [904, 0]
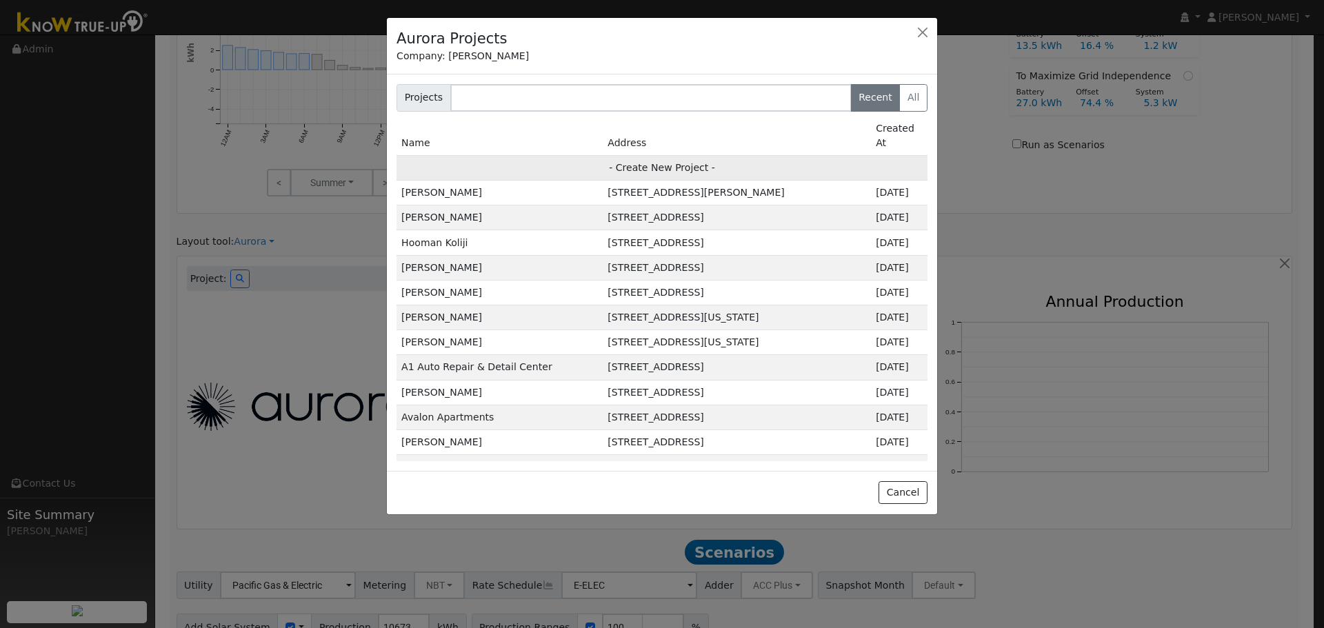
click at [675, 155] on td "- Create New Project -" at bounding box center [661, 167] width 531 height 25
type input "Melody Royal"
type input "[STREET_ADDRESS][PERSON_NAME]"
type input "[PERSON_NAME]"
type input "CA"
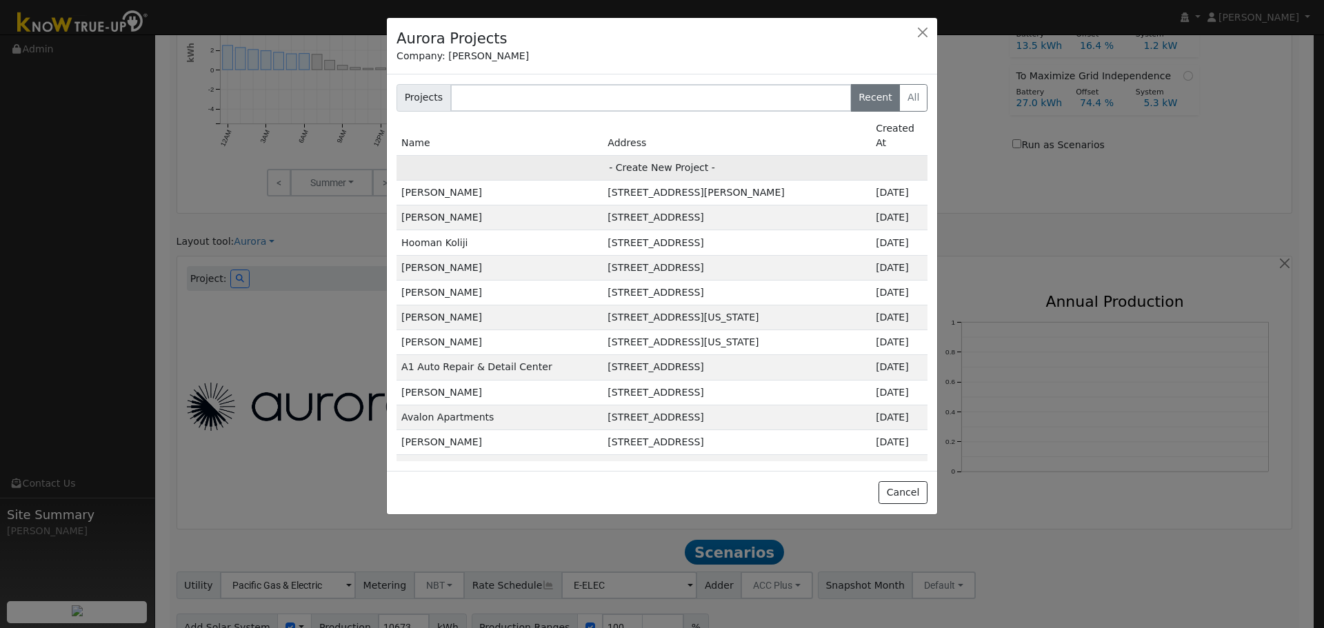
type input "94517"
type input "Design"
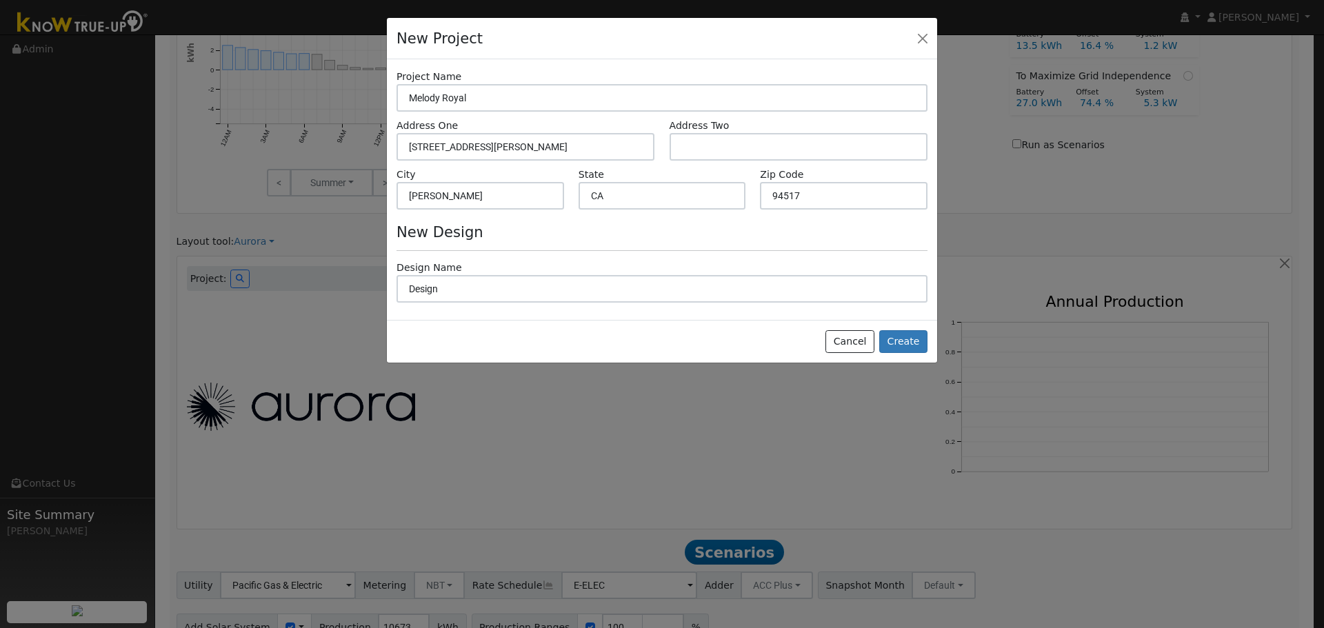
scroll to position [906, 0]
click at [914, 349] on button "Create" at bounding box center [903, 341] width 48 height 23
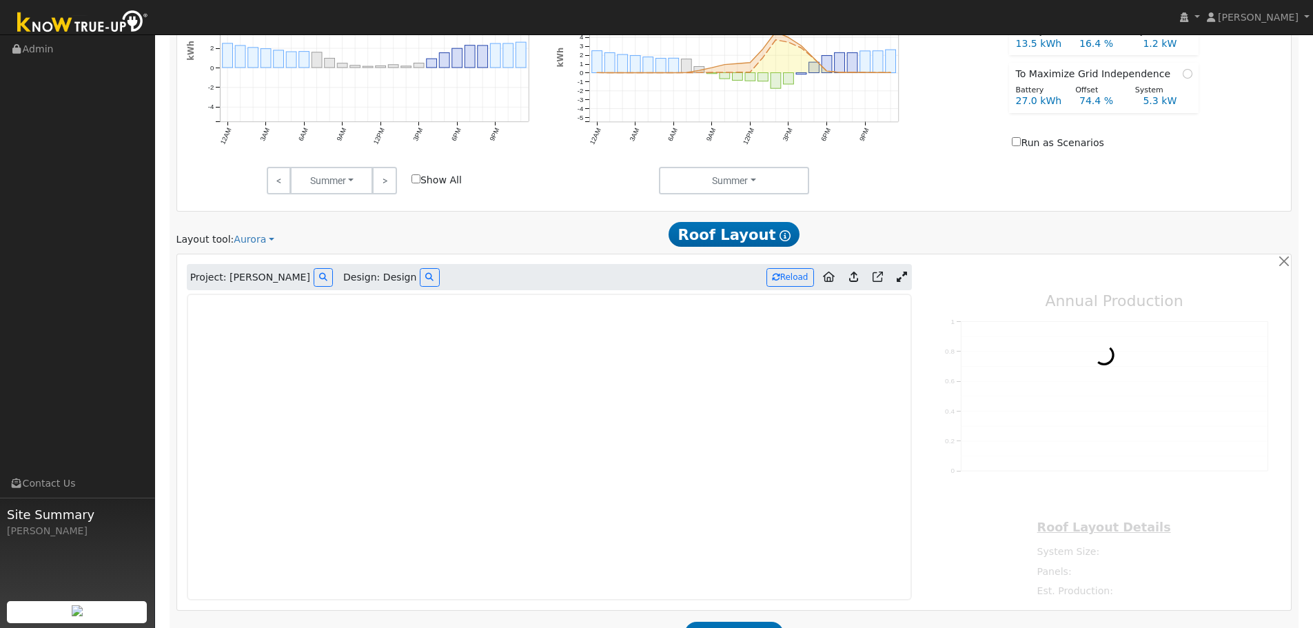
type input "0"
